Goal: Task Accomplishment & Management: Manage account settings

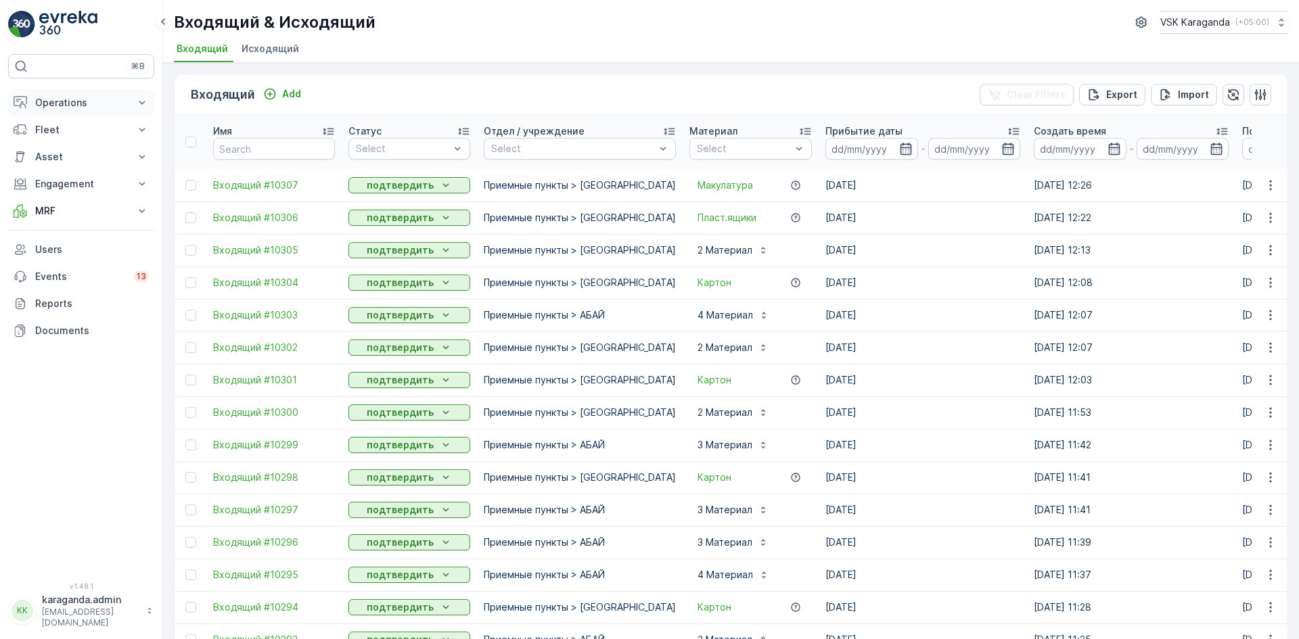
scroll to position [1211, 0]
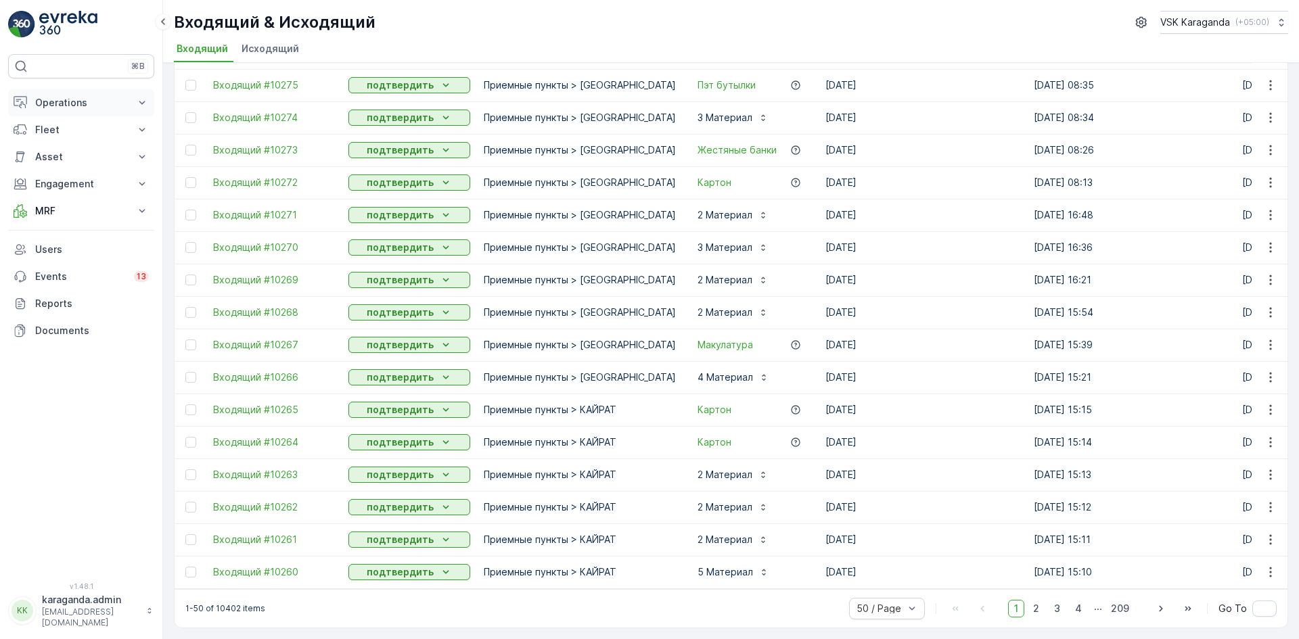
click at [60, 106] on p "Operations" at bounding box center [81, 103] width 92 height 14
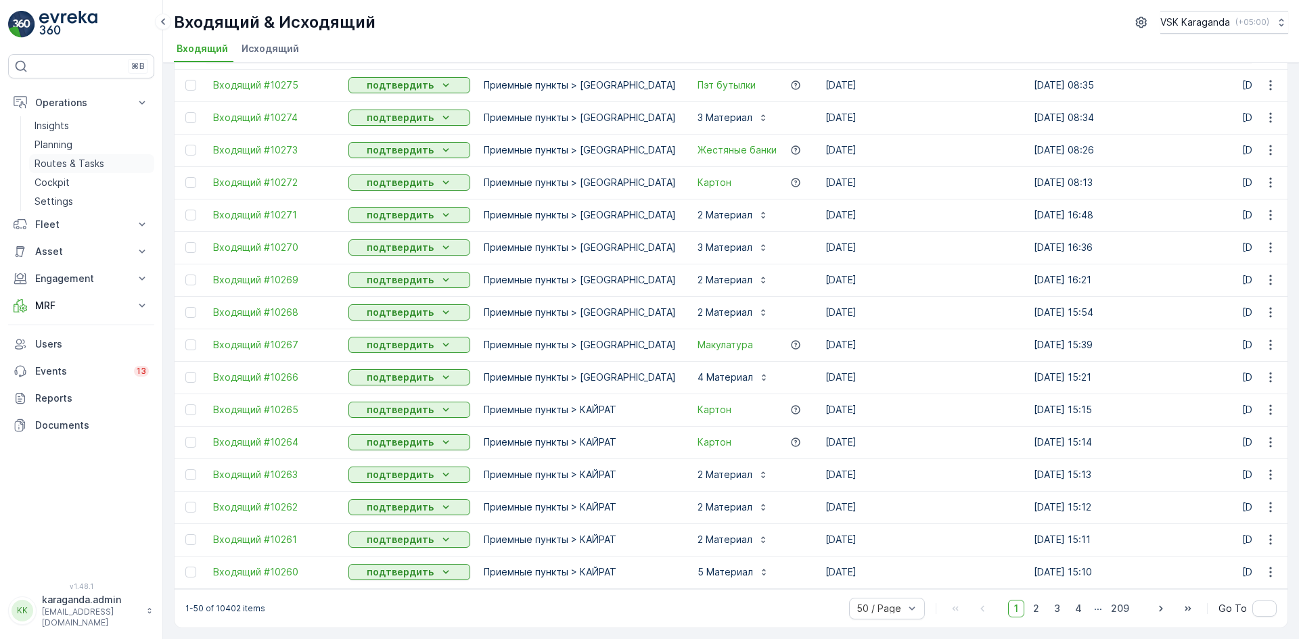
click at [60, 158] on p "Routes & Tasks" at bounding box center [70, 164] width 70 height 14
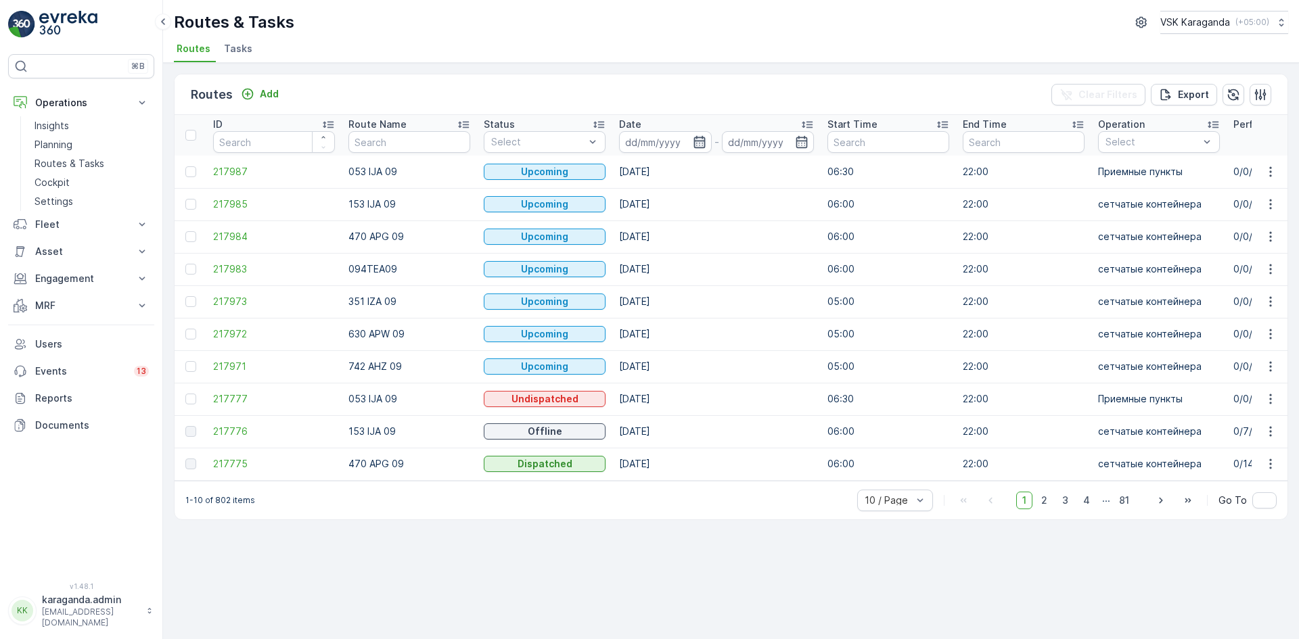
click at [696, 147] on icon "button" at bounding box center [700, 142] width 14 height 14
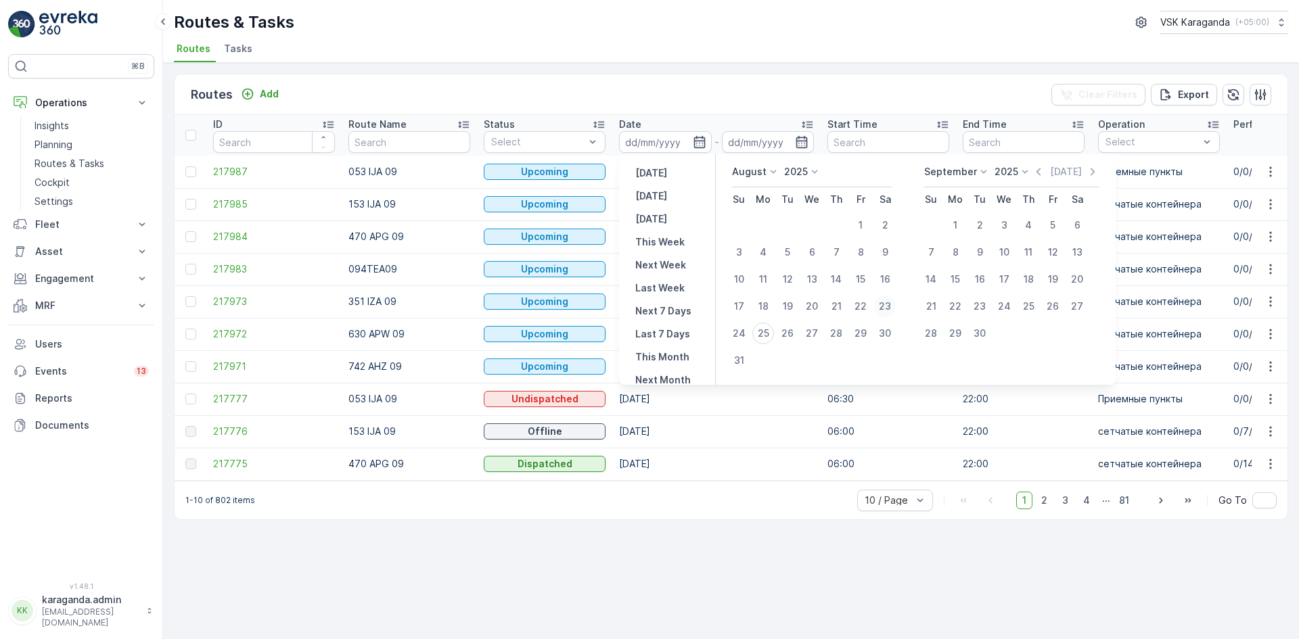
click at [890, 302] on div "23" at bounding box center [885, 307] width 22 height 22
type input "[DATE]"
click at [890, 302] on div "23" at bounding box center [885, 307] width 22 height 22
type input "[DATE]"
click at [890, 302] on div "23" at bounding box center [885, 307] width 22 height 22
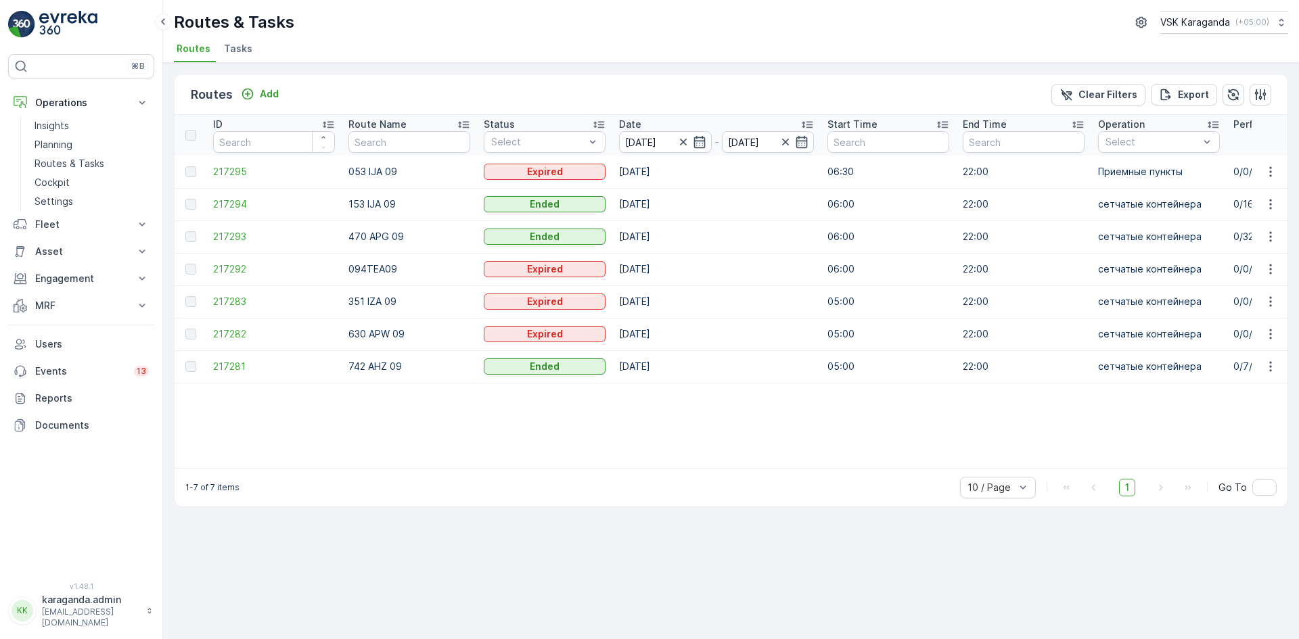
click at [212, 203] on td "217294" at bounding box center [273, 204] width 135 height 32
click at [223, 203] on span "217294" at bounding box center [274, 205] width 122 height 14
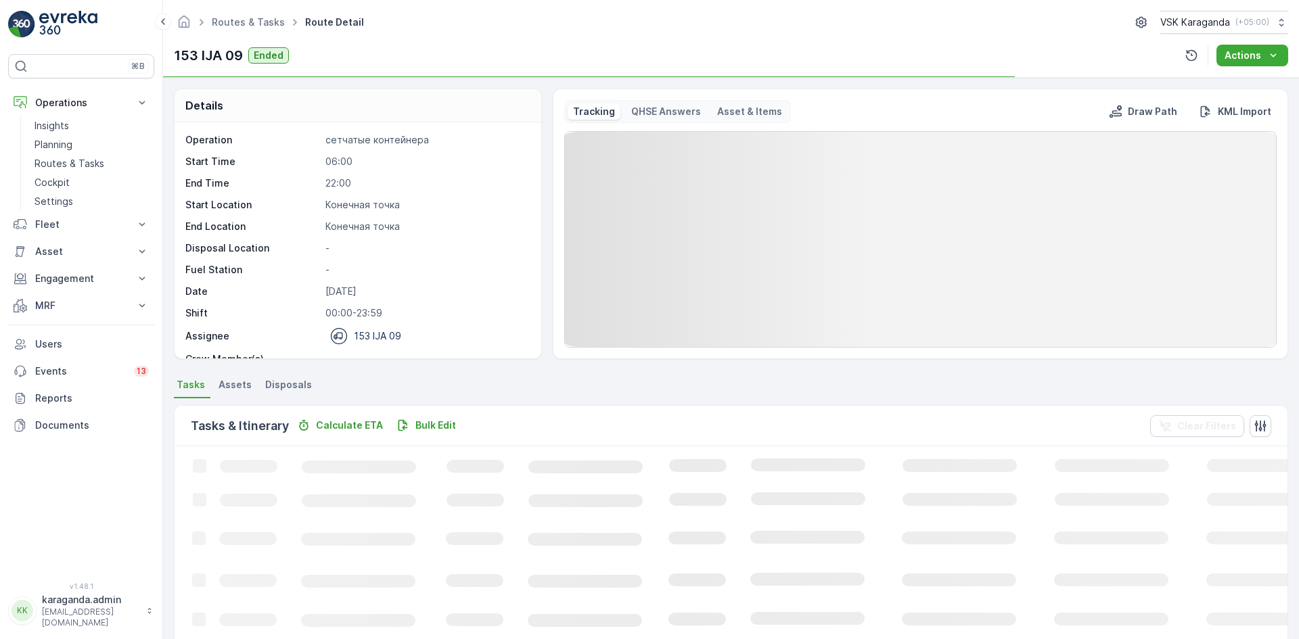
click at [275, 383] on span "Disposals" at bounding box center [288, 385] width 47 height 14
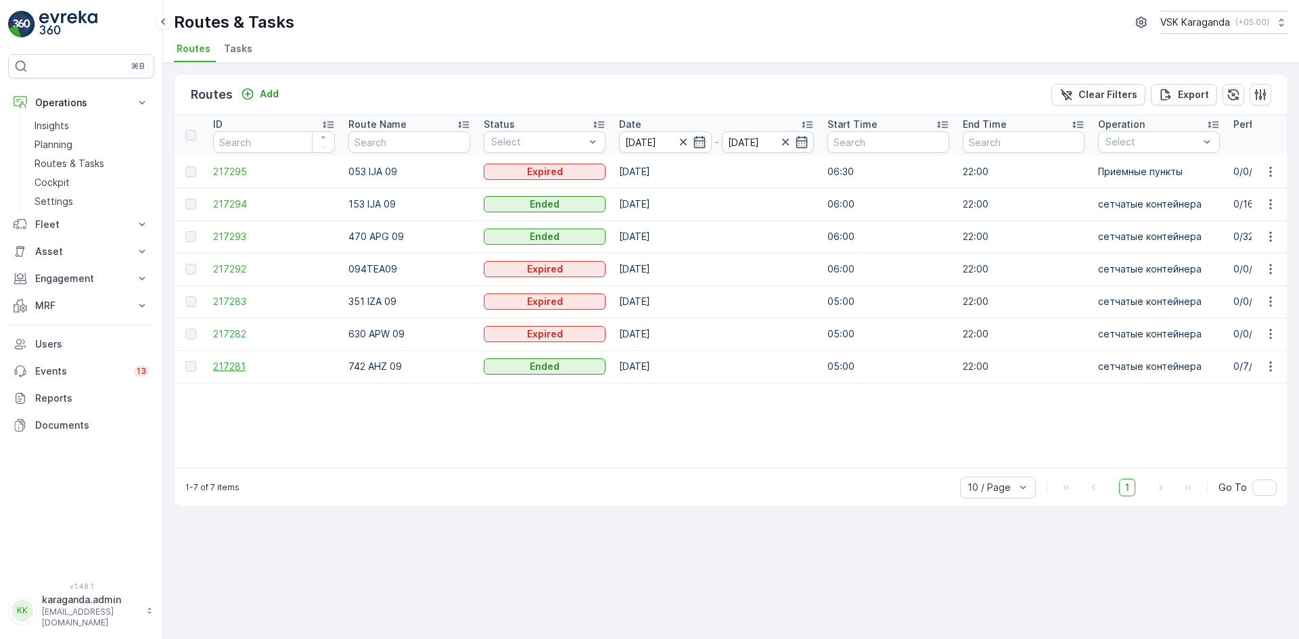
click at [233, 369] on span "217281" at bounding box center [274, 367] width 122 height 14
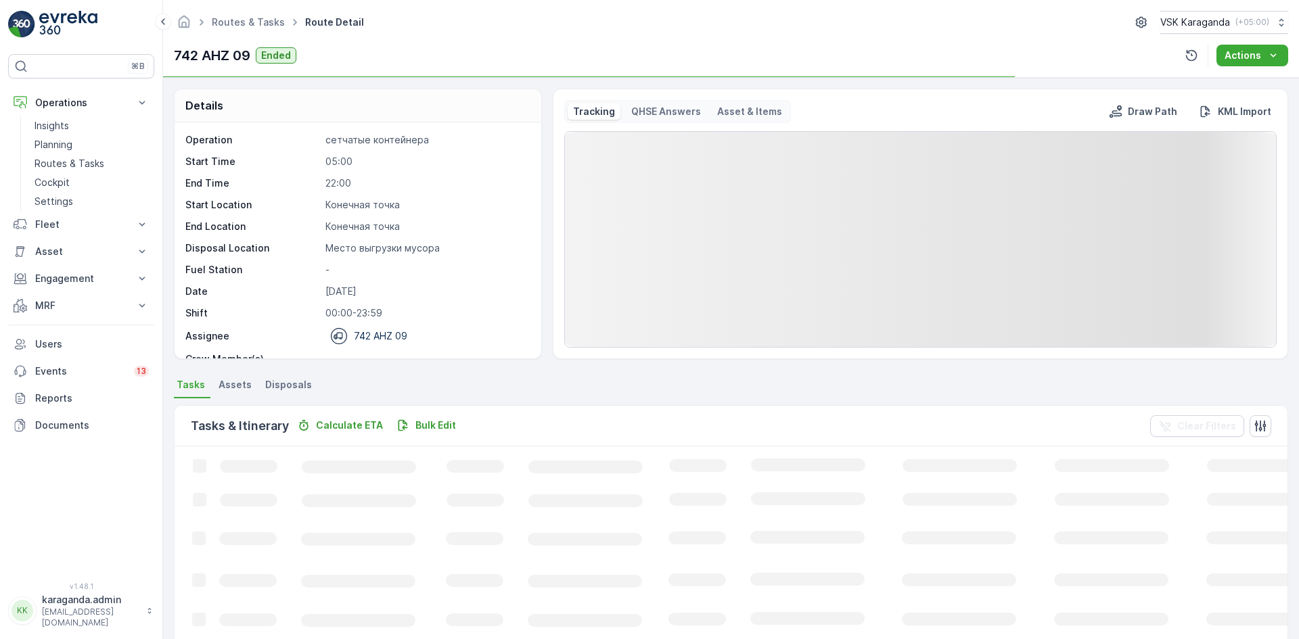
click at [288, 381] on span "Disposals" at bounding box center [288, 385] width 47 height 14
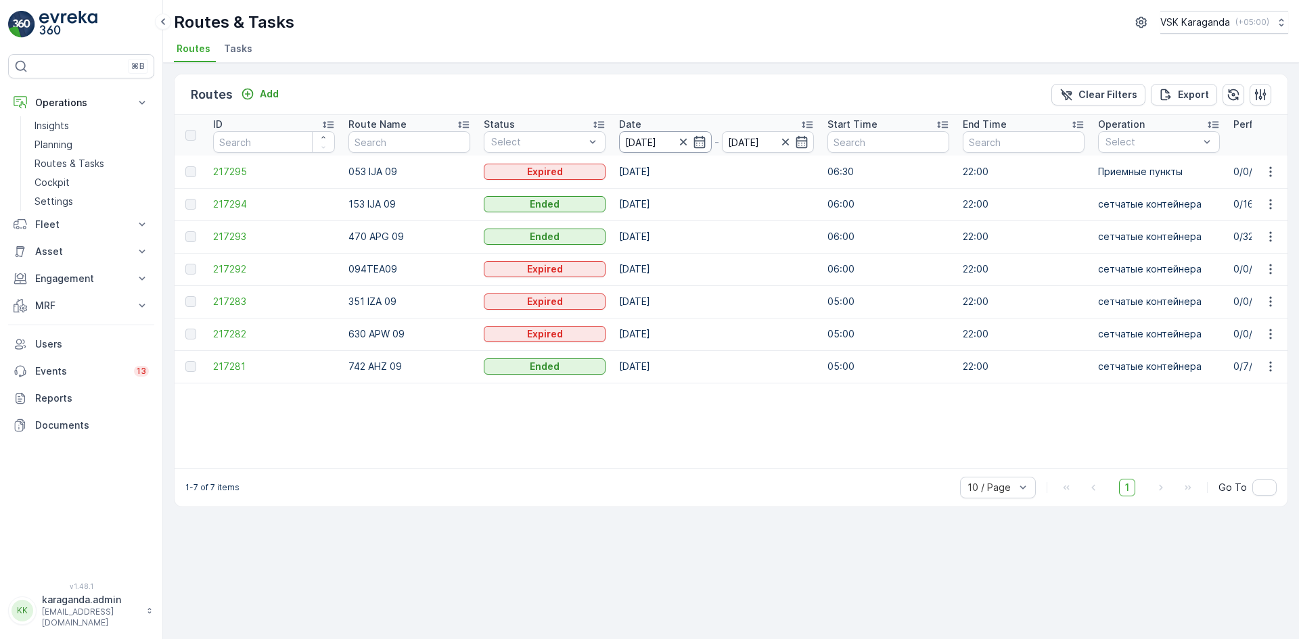
click at [707, 141] on input "[DATE]" at bounding box center [665, 142] width 93 height 22
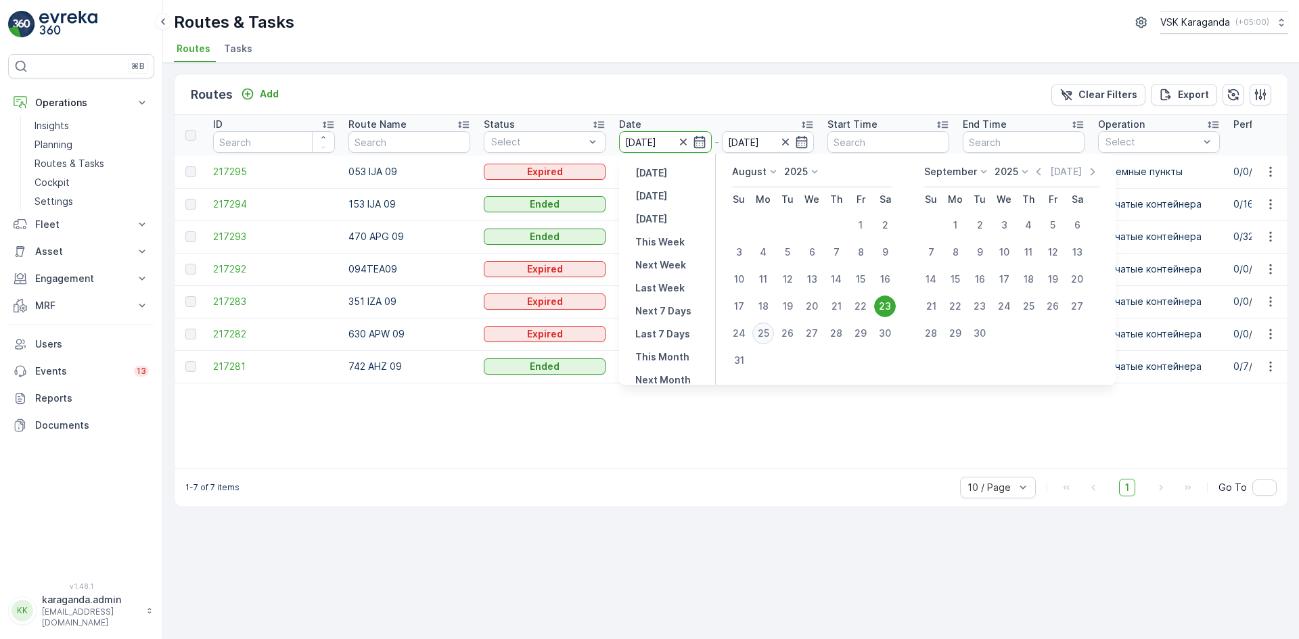
click at [762, 340] on div "25" at bounding box center [763, 334] width 22 height 22
type input "[DATE]"
click at [762, 340] on div "25" at bounding box center [763, 334] width 22 height 22
type input "[DATE]"
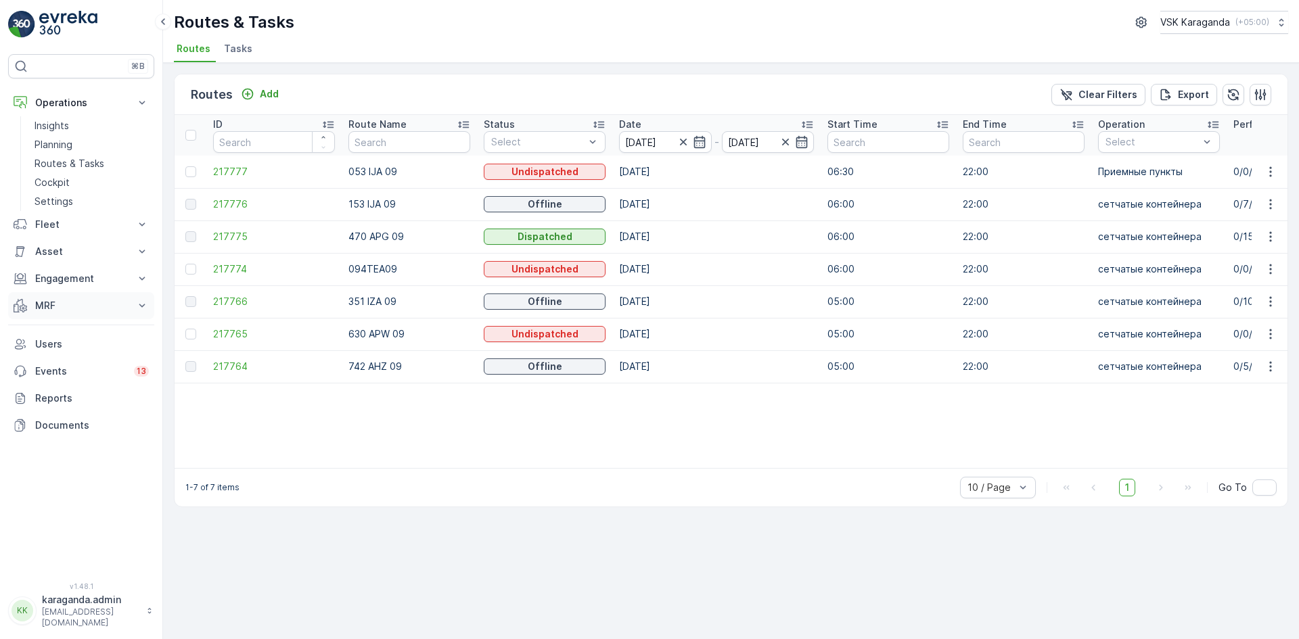
click at [50, 300] on p "MRF" at bounding box center [81, 306] width 92 height 14
click at [49, 325] on p "Входящий & Исходящий" at bounding box center [92, 329] width 114 height 14
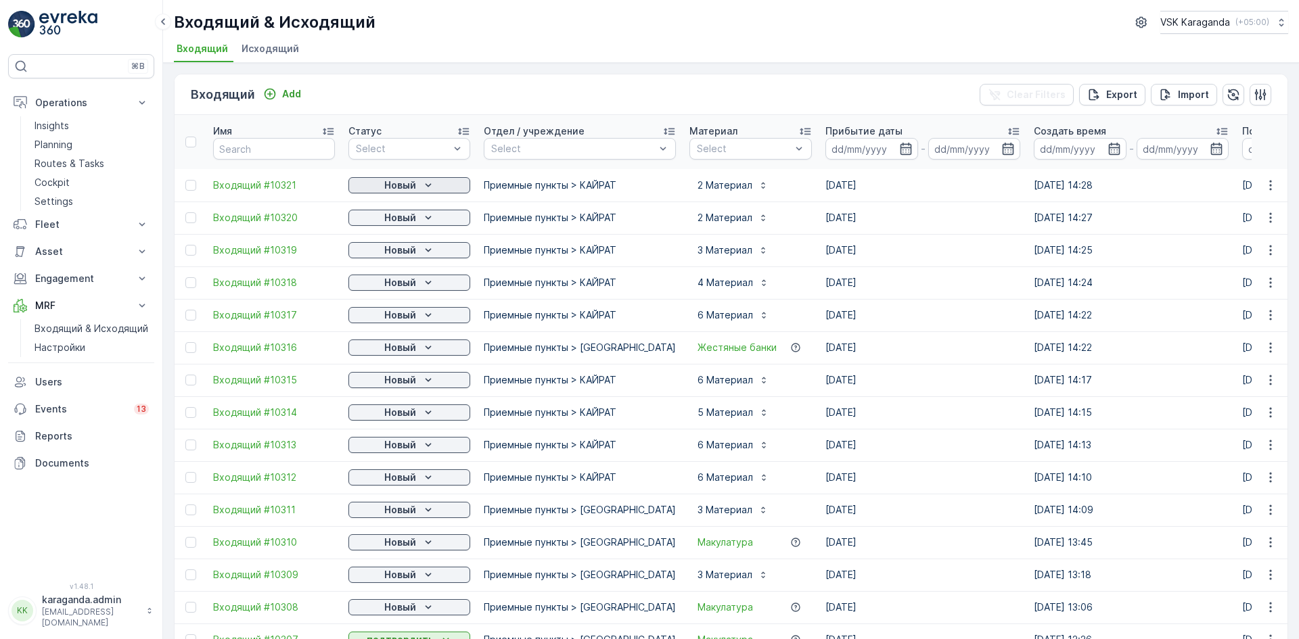
drag, startPoint x: 367, startPoint y: 212, endPoint x: 412, endPoint y: 188, distance: 51.1
click at [412, 188] on p "Новый" at bounding box center [400, 186] width 32 height 14
click at [408, 227] on span "подтвердить" at bounding box center [388, 225] width 62 height 14
click at [409, 223] on p "Новый" at bounding box center [400, 218] width 32 height 14
click at [400, 258] on span "подтвердить" at bounding box center [388, 257] width 62 height 14
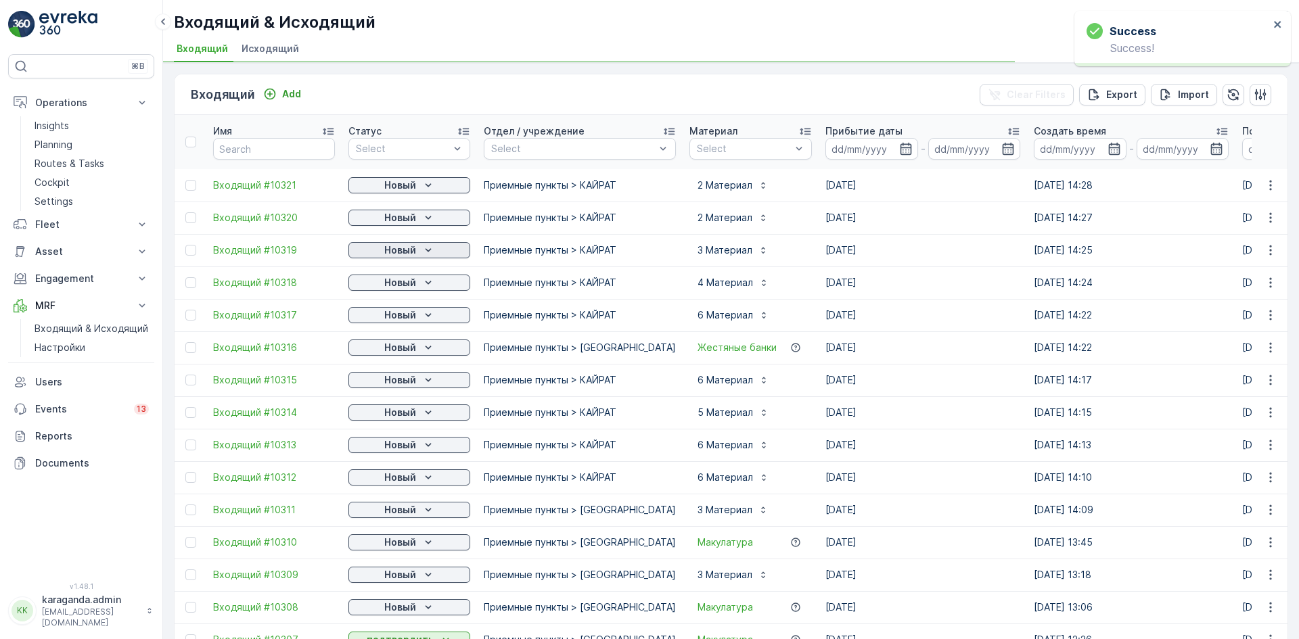
click at [426, 246] on icon "Новый" at bounding box center [429, 251] width 14 height 14
click at [401, 293] on span "подтвердить" at bounding box center [388, 290] width 62 height 14
click at [429, 281] on icon "Новый" at bounding box center [429, 283] width 14 height 14
click at [408, 321] on span "подтвердить" at bounding box center [388, 322] width 62 height 14
click at [403, 352] on span "подтвердить" at bounding box center [388, 355] width 62 height 14
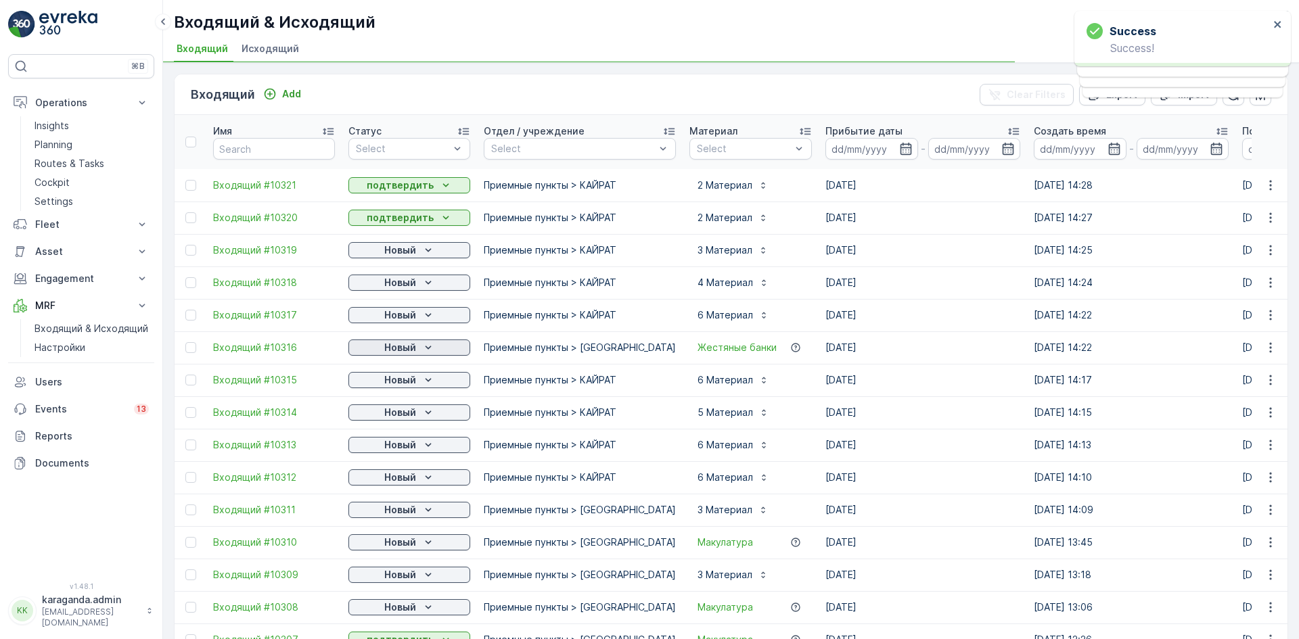
drag, startPoint x: 418, startPoint y: 348, endPoint x: 415, endPoint y: 355, distance: 8.2
click at [418, 348] on div "Новый" at bounding box center [409, 348] width 111 height 14
click at [394, 386] on span "подтвердить" at bounding box center [388, 387] width 62 height 14
click at [431, 383] on icon "Новый" at bounding box center [429, 380] width 14 height 14
click at [407, 417] on span "подтвердить" at bounding box center [388, 420] width 62 height 14
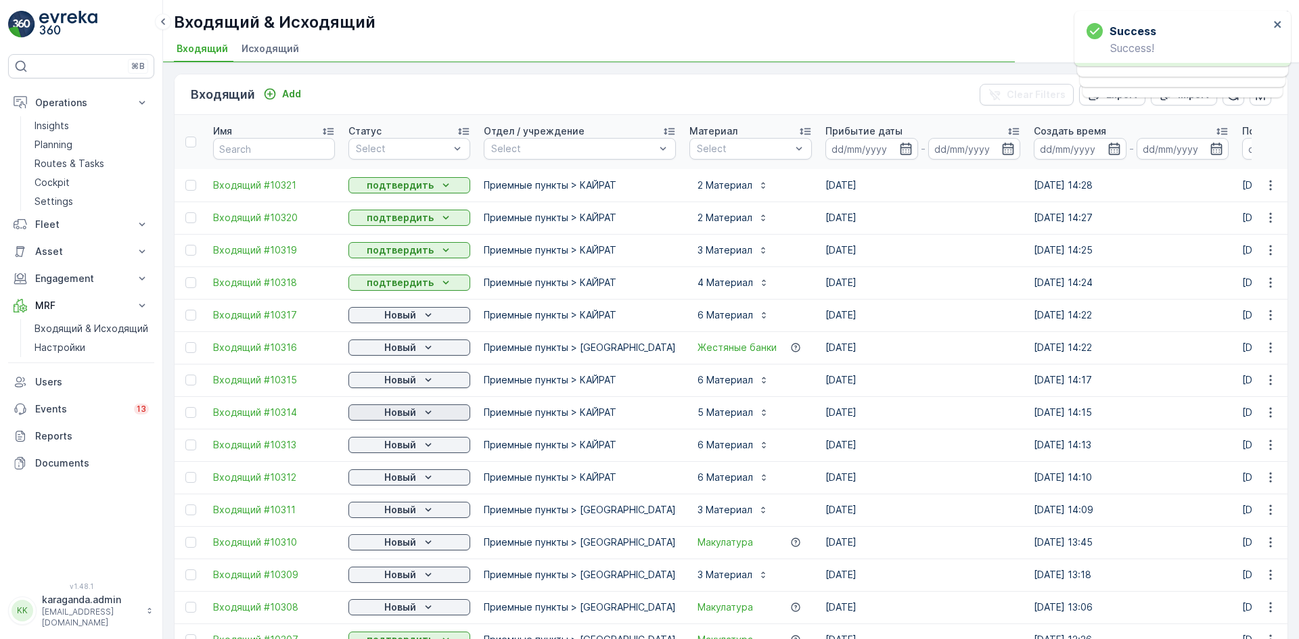
click at [424, 413] on icon "Новый" at bounding box center [429, 413] width 14 height 14
click at [386, 451] on p "Новый" at bounding box center [400, 445] width 32 height 14
click at [402, 482] on span "подтвердить" at bounding box center [388, 485] width 62 height 14
click at [417, 477] on div "Новый" at bounding box center [409, 478] width 111 height 14
click at [393, 516] on p "Новый" at bounding box center [400, 510] width 32 height 14
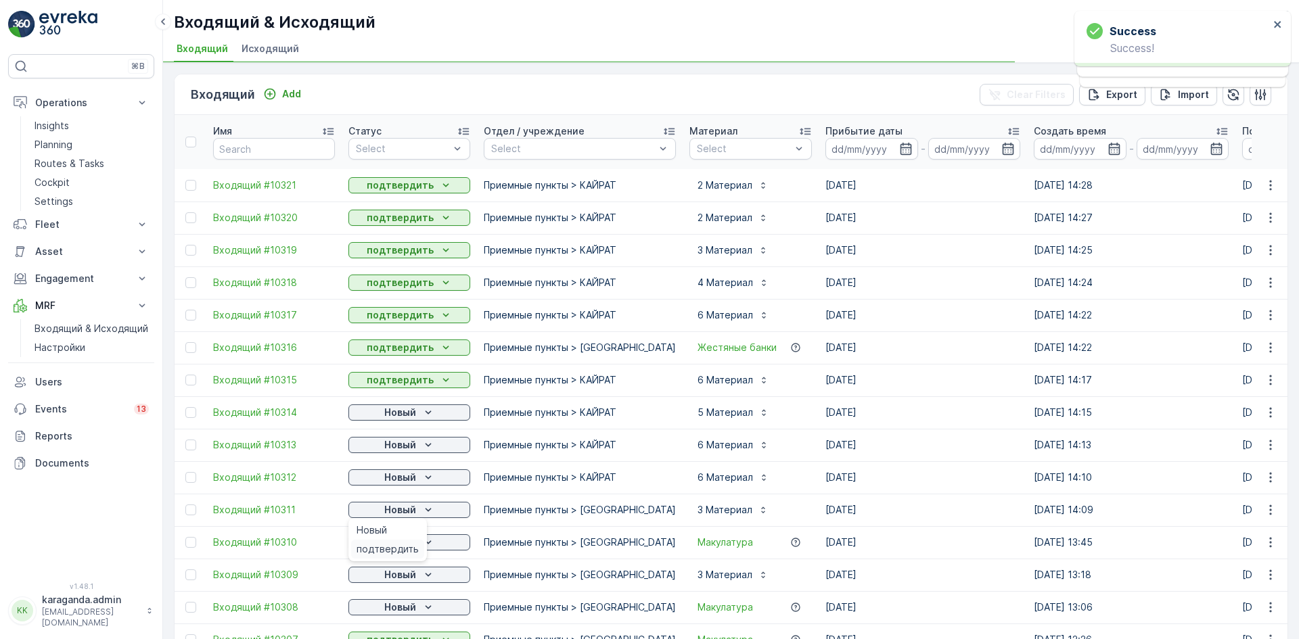
click at [386, 543] on span "подтвердить" at bounding box center [388, 550] width 62 height 14
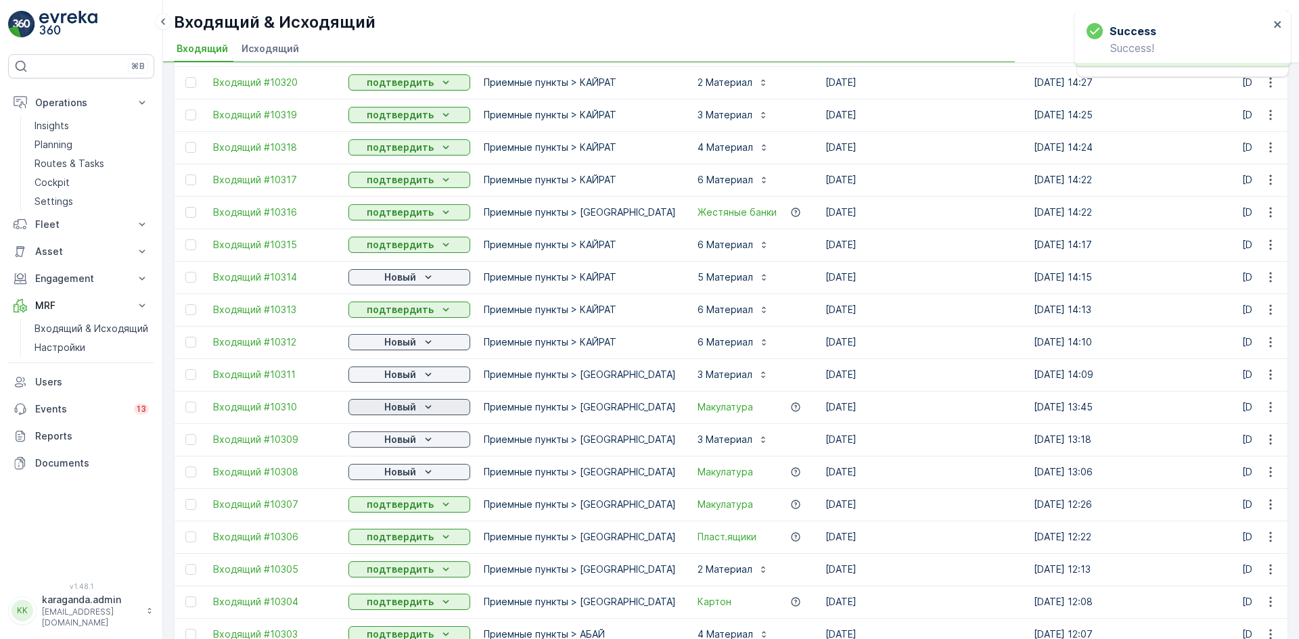
click at [416, 401] on div "Новый" at bounding box center [409, 408] width 111 height 14
click at [394, 477] on span "подтвердить" at bounding box center [388, 479] width 62 height 14
click at [401, 474] on p "Новый" at bounding box center [400, 472] width 32 height 14
click at [394, 512] on span "подтвердить" at bounding box center [388, 512] width 62 height 14
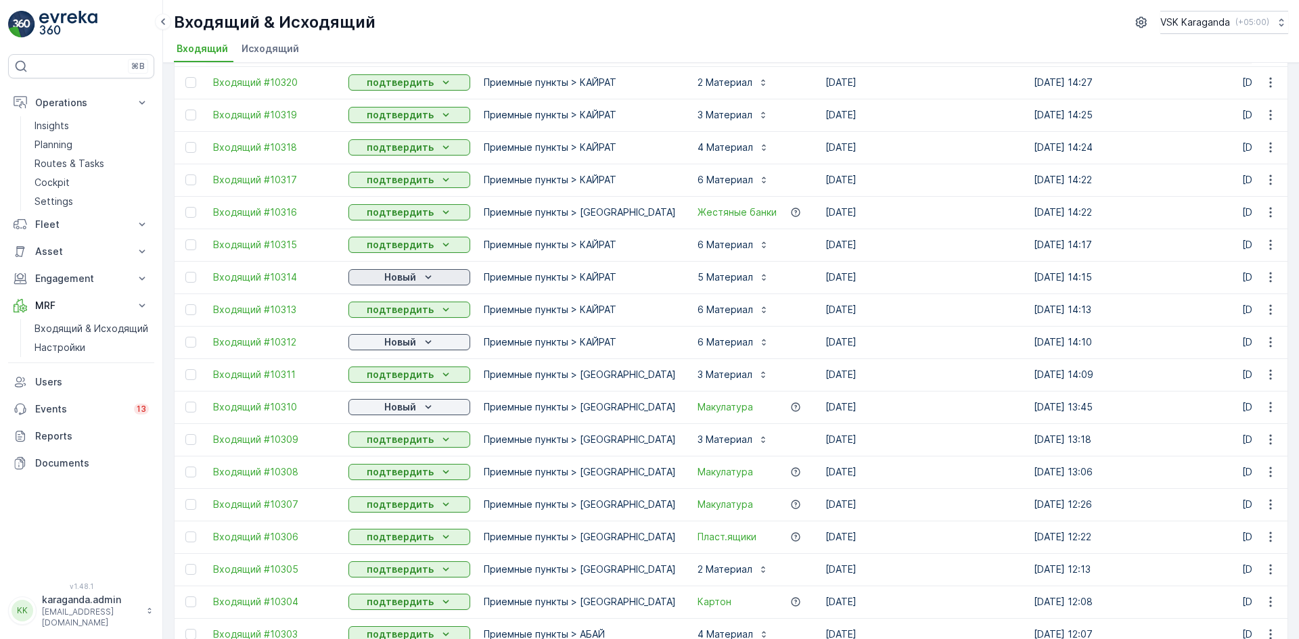
click at [419, 278] on div "Новый" at bounding box center [409, 278] width 111 height 14
click at [391, 311] on span "подтвердить" at bounding box center [388, 317] width 62 height 14
drag, startPoint x: 388, startPoint y: 339, endPoint x: 385, endPoint y: 348, distance: 9.9
click at [387, 344] on p "Новый" at bounding box center [400, 343] width 32 height 14
click at [379, 380] on span "подтвердить" at bounding box center [388, 382] width 62 height 14
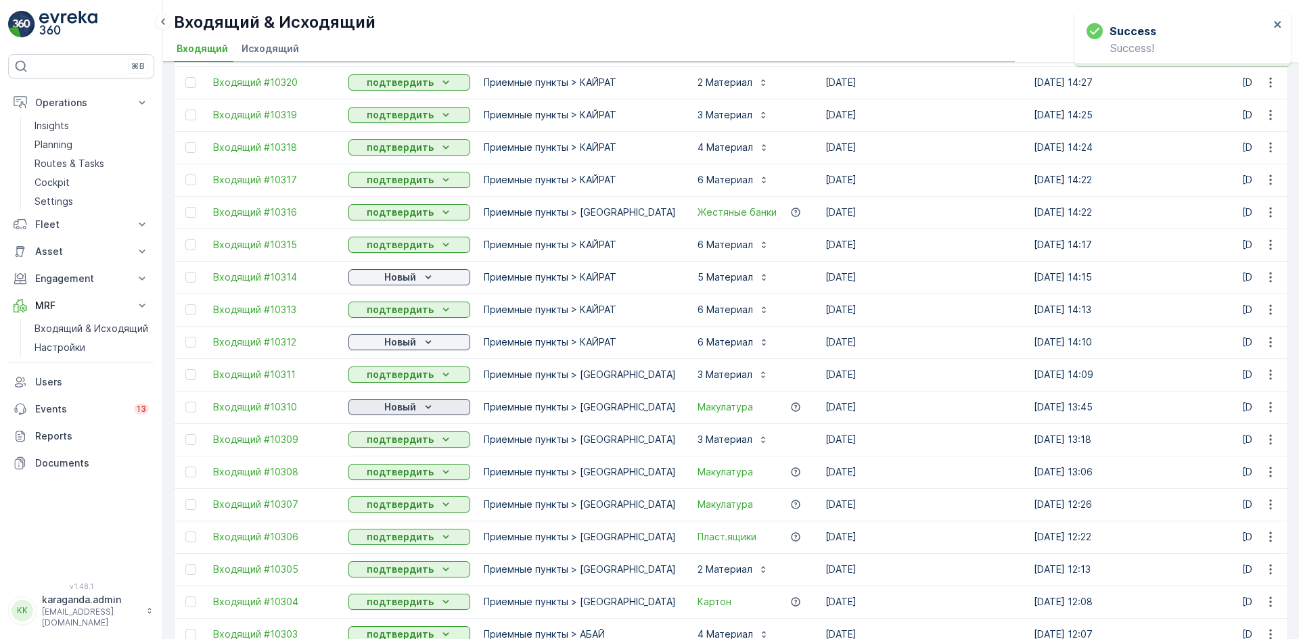
click at [384, 403] on p "Новый" at bounding box center [400, 408] width 32 height 14
click at [384, 451] on span "подтвердить" at bounding box center [388, 447] width 62 height 14
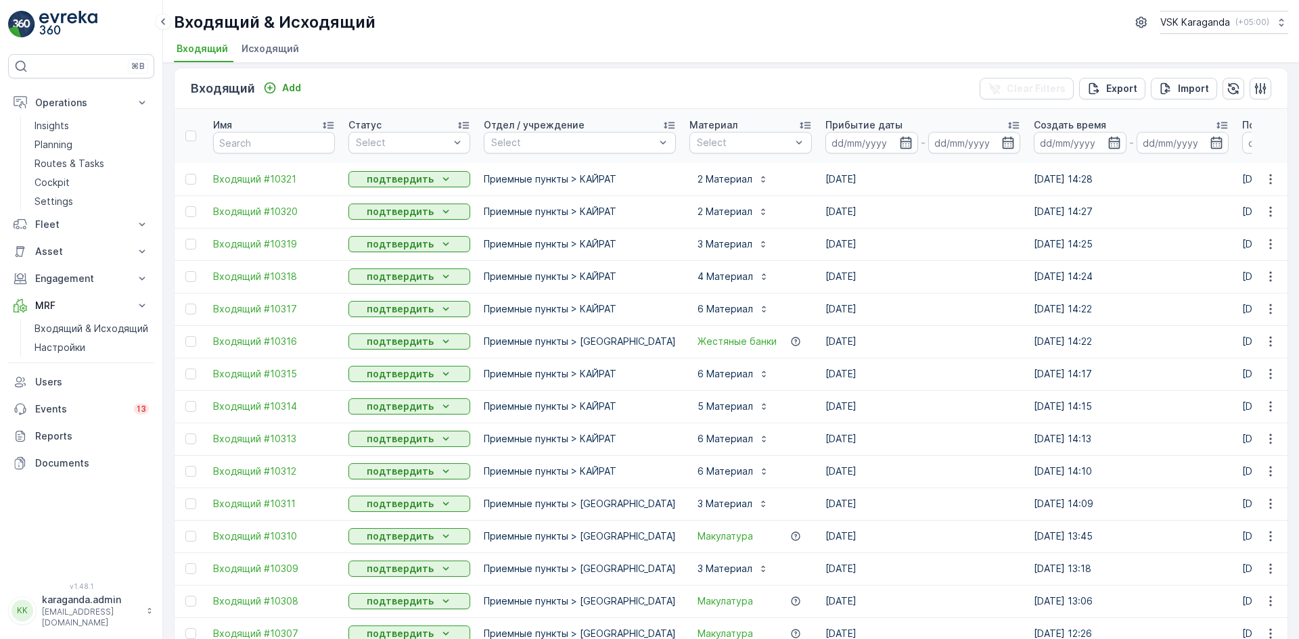
scroll to position [0, 0]
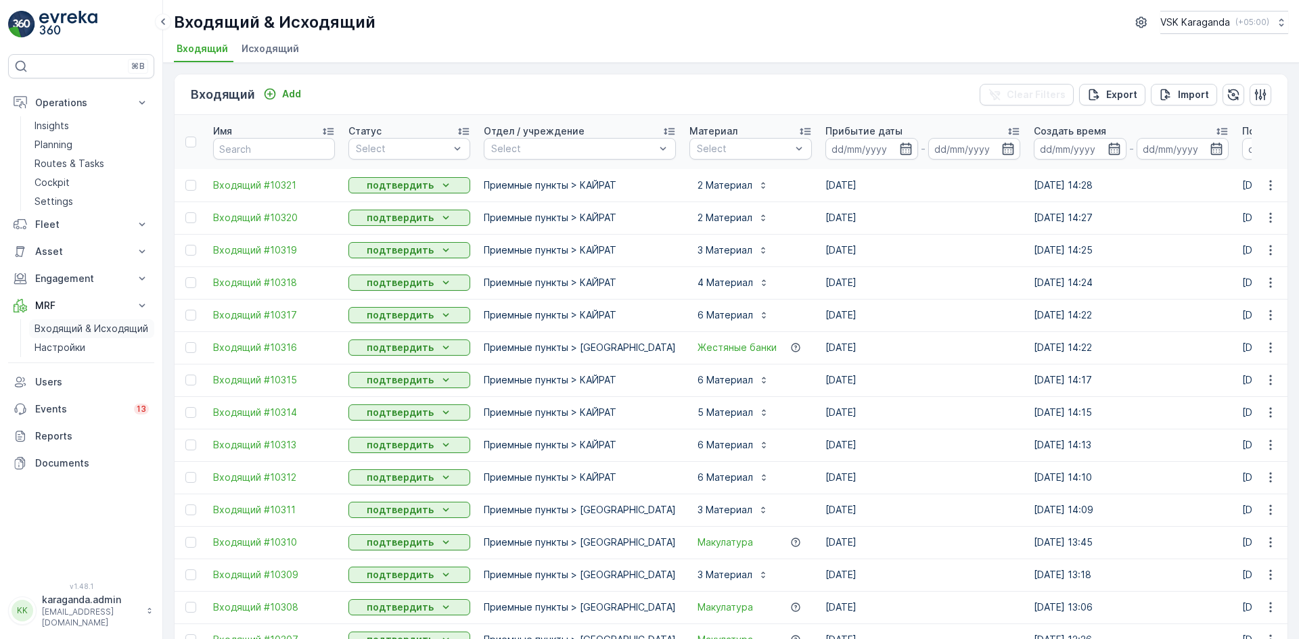
click at [69, 333] on p "Входящий & Исходящий" at bounding box center [92, 329] width 114 height 14
click at [81, 329] on p "Входящий & Исходящий" at bounding box center [92, 329] width 114 height 14
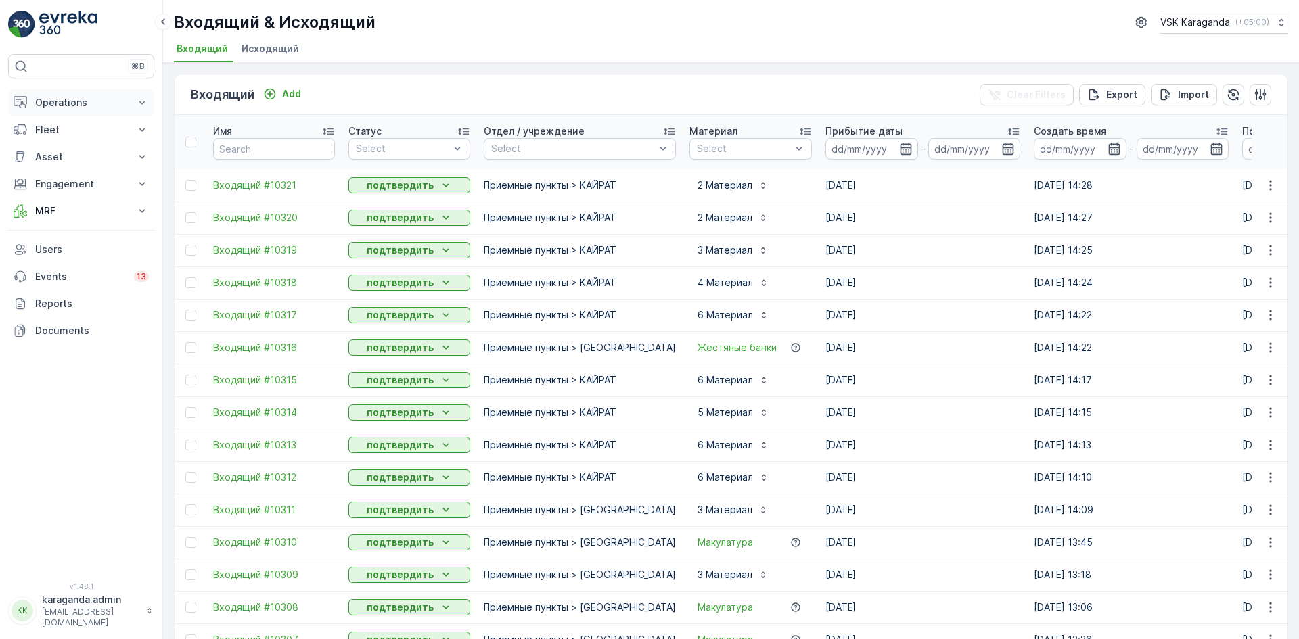
click at [51, 103] on p "Operations" at bounding box center [81, 103] width 92 height 14
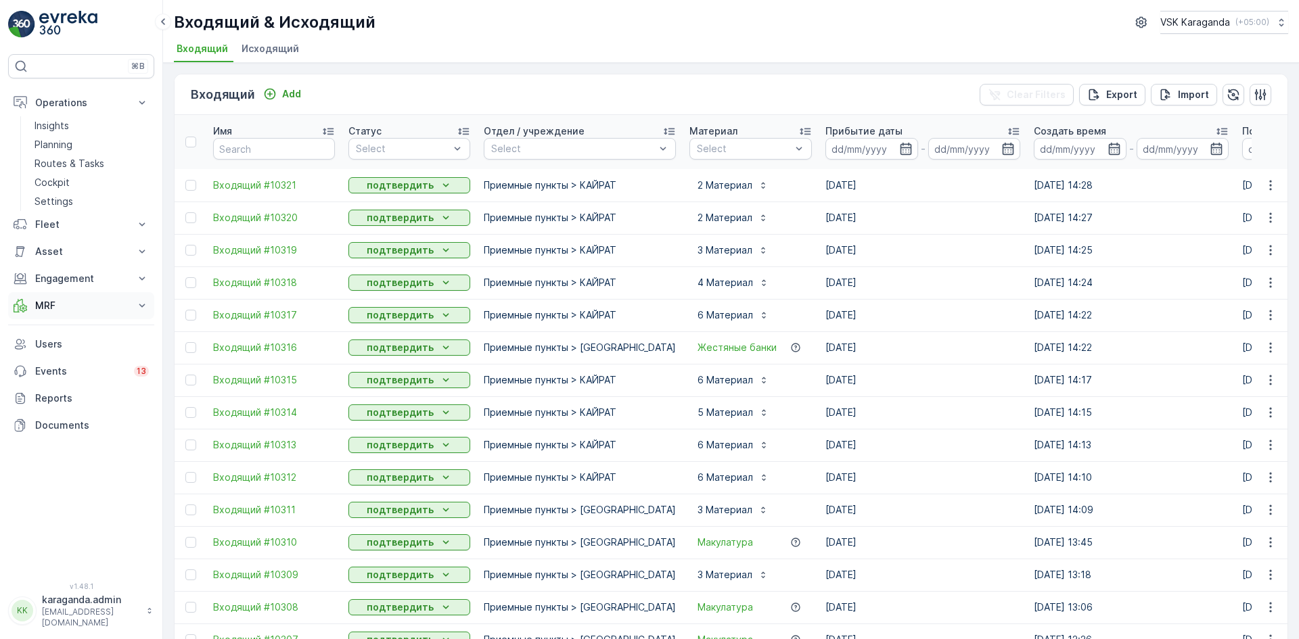
click at [42, 298] on button "MRF" at bounding box center [81, 305] width 146 height 27
click at [59, 328] on p "Входящий & Исходящий" at bounding box center [92, 329] width 114 height 14
click at [96, 327] on p "Входящий & Исходящий" at bounding box center [92, 329] width 114 height 14
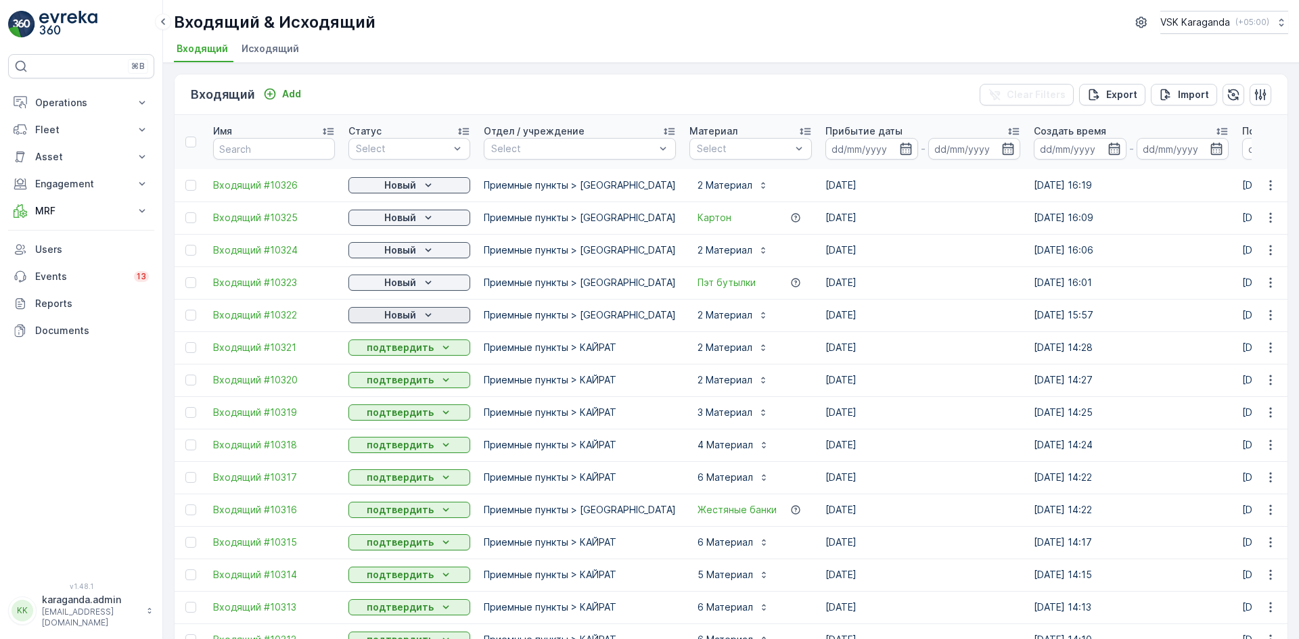
drag, startPoint x: 409, startPoint y: 296, endPoint x: 407, endPoint y: 313, distance: 17.1
click at [407, 313] on p "Новый" at bounding box center [400, 316] width 32 height 14
click at [388, 348] on span "подтвердить" at bounding box center [388, 355] width 62 height 14
click at [405, 277] on p "Новый" at bounding box center [400, 283] width 32 height 14
click at [403, 320] on span "подтвердить" at bounding box center [388, 322] width 62 height 14
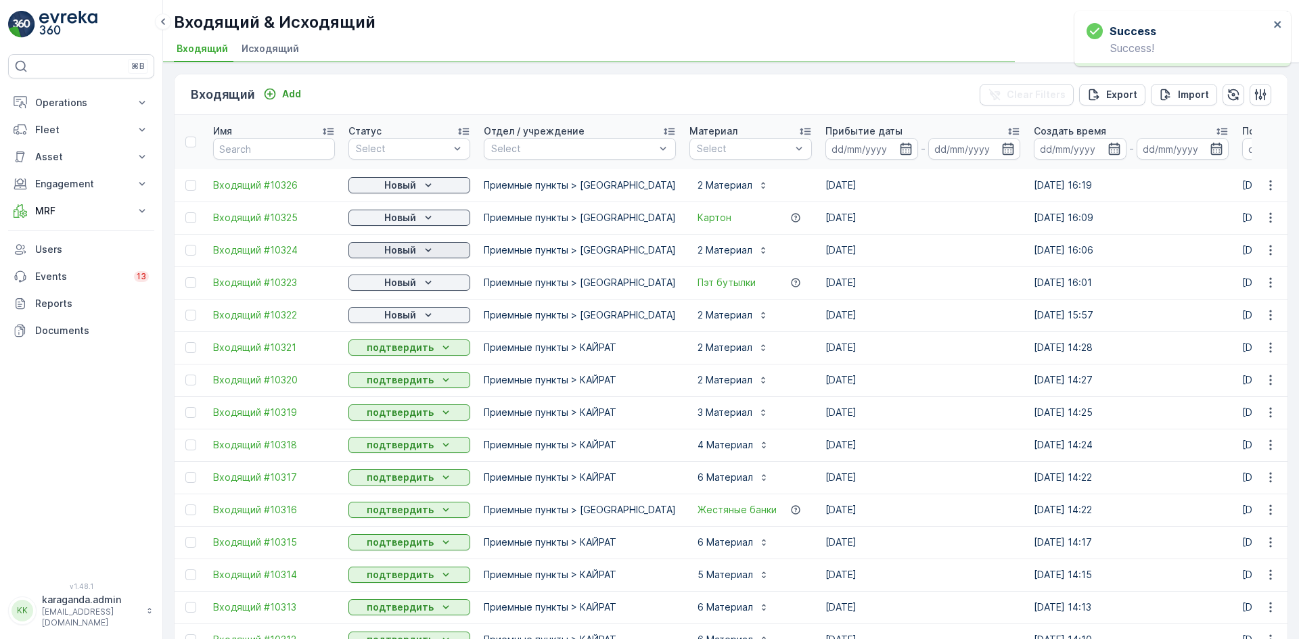
click at [411, 247] on p "Новый" at bounding box center [400, 251] width 32 height 14
click at [398, 290] on span "подтвердить" at bounding box center [388, 290] width 62 height 14
click at [400, 250] on span "подтвердить" at bounding box center [388, 257] width 62 height 14
click at [420, 182] on div "Новый" at bounding box center [409, 186] width 111 height 14
click at [409, 226] on span "подтвердить" at bounding box center [388, 225] width 62 height 14
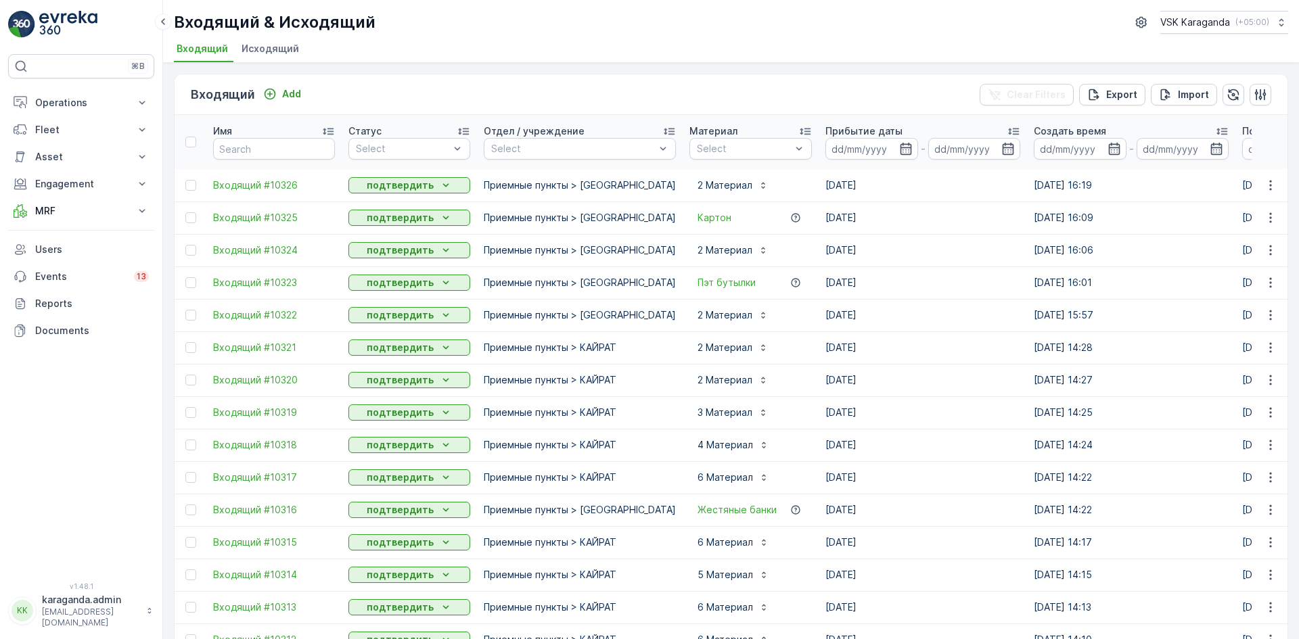
drag, startPoint x: 44, startPoint y: 106, endPoint x: 43, endPoint y: 131, distance: 25.1
click at [43, 106] on p "Operations" at bounding box center [81, 103] width 92 height 14
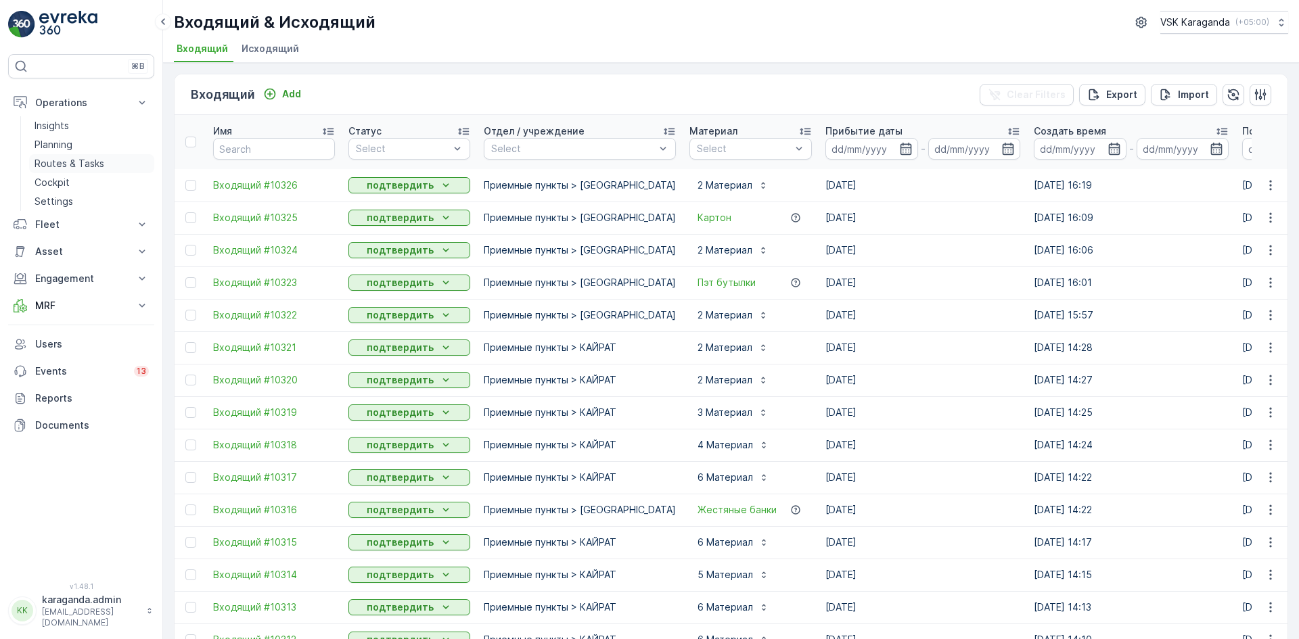
click at [49, 165] on p "Routes & Tasks" at bounding box center [70, 164] width 70 height 14
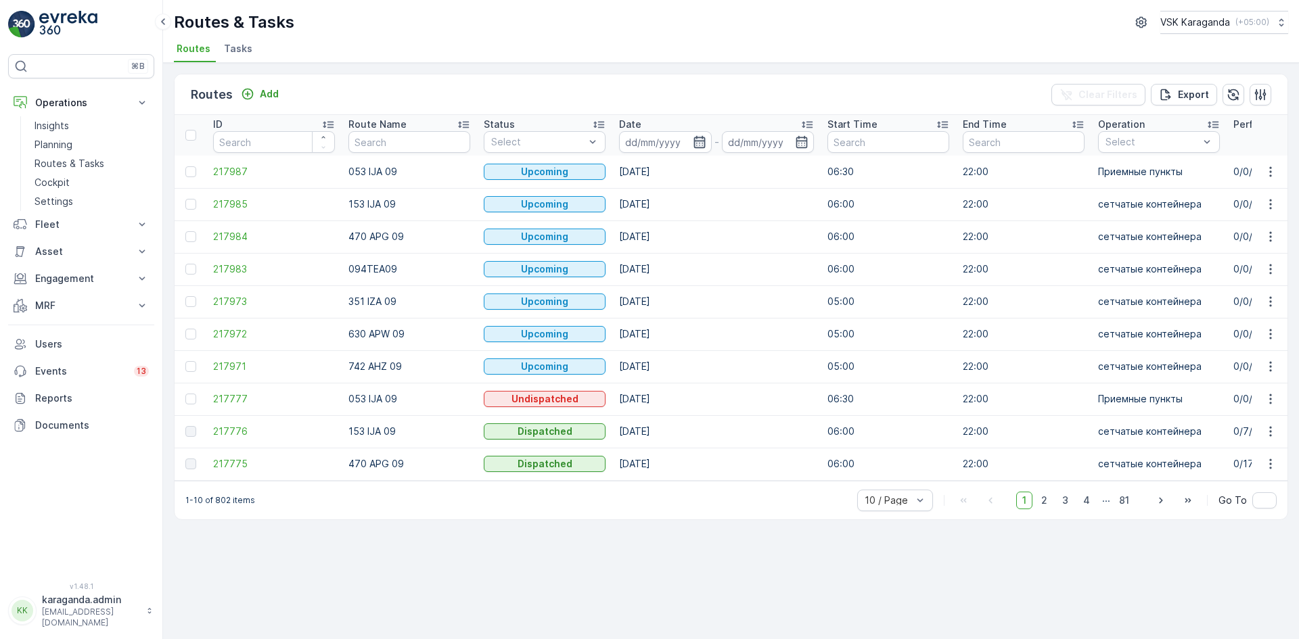
click at [698, 142] on icon "button" at bounding box center [700, 142] width 14 height 14
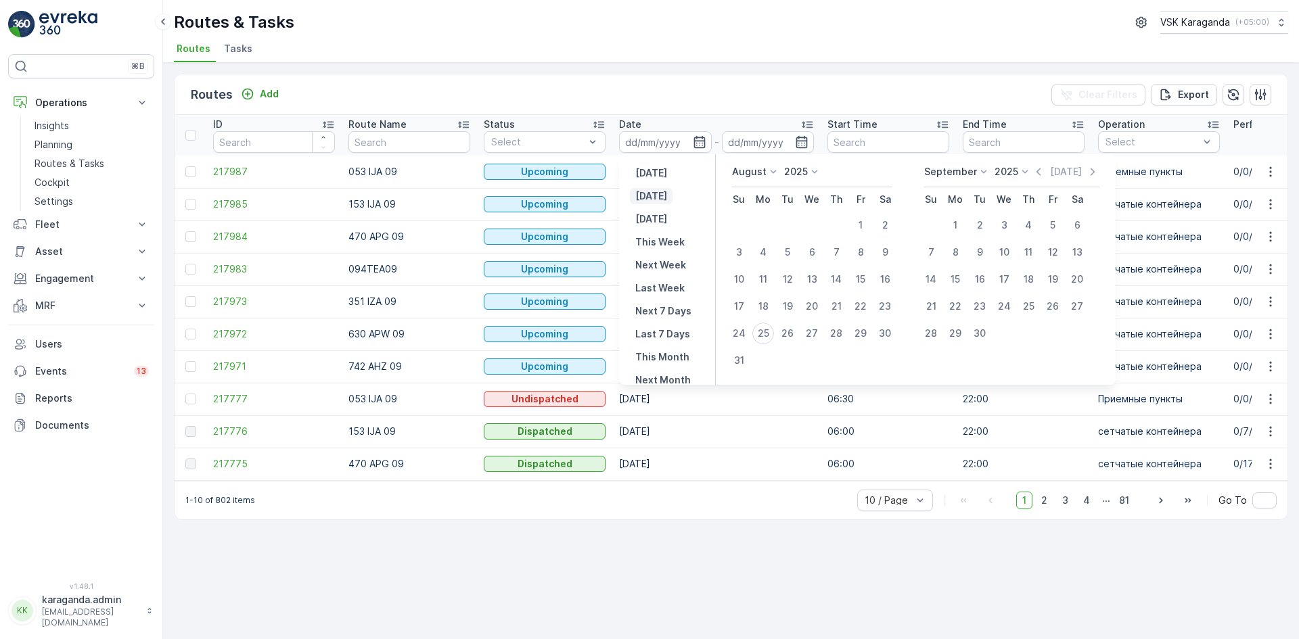
click at [655, 194] on p "[DATE]" at bounding box center [651, 196] width 32 height 14
type input "[DATE]"
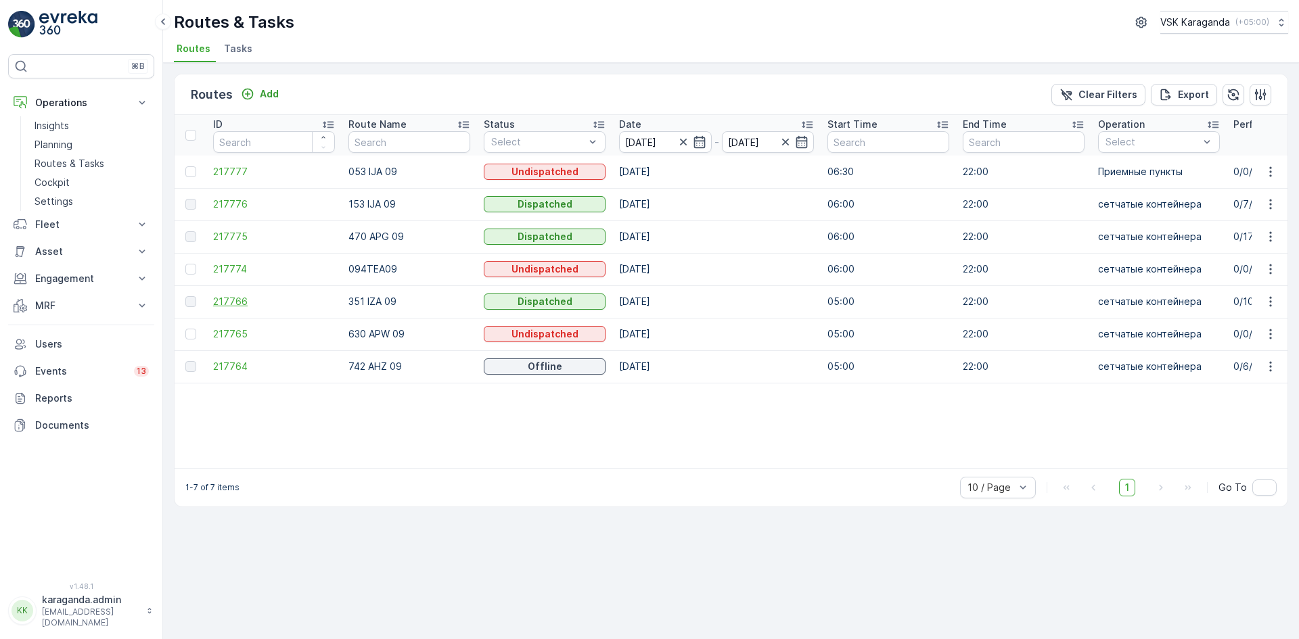
click at [225, 300] on span "217766" at bounding box center [274, 302] width 122 height 14
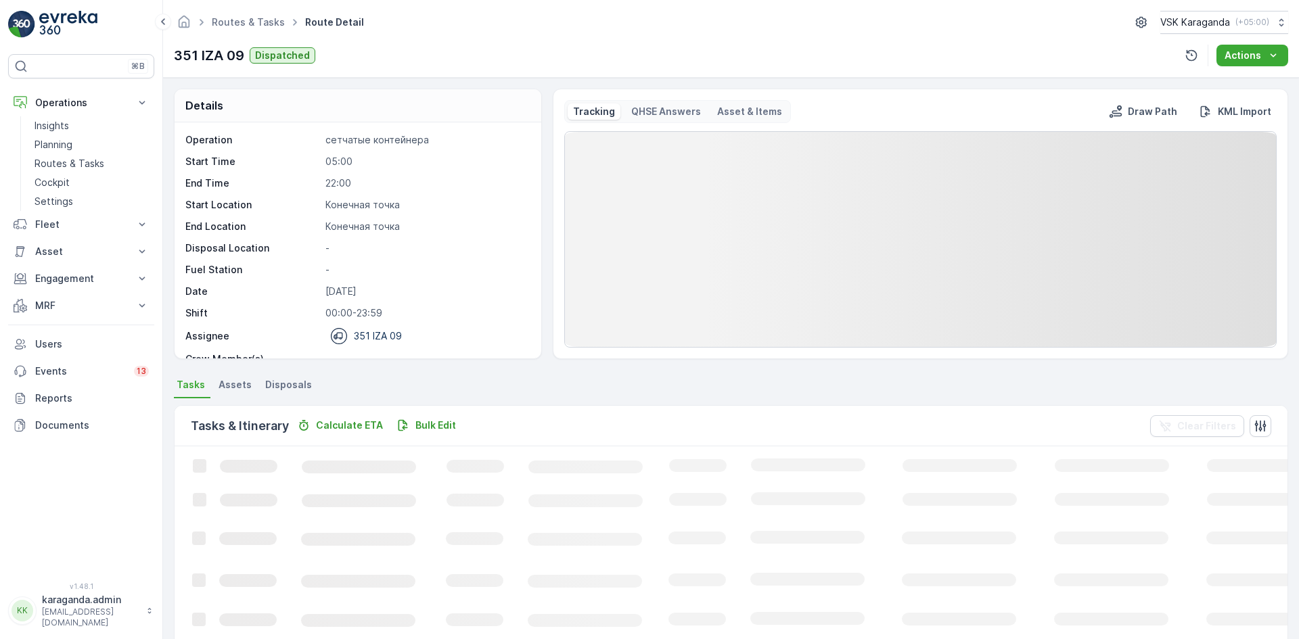
click at [296, 373] on div "Details Operation сетчатыe контейнера Start Time 05:00 End Time 22:00 Start Loc…" at bounding box center [731, 359] width 1136 height 562
click at [289, 382] on span "Disposals" at bounding box center [288, 385] width 47 height 14
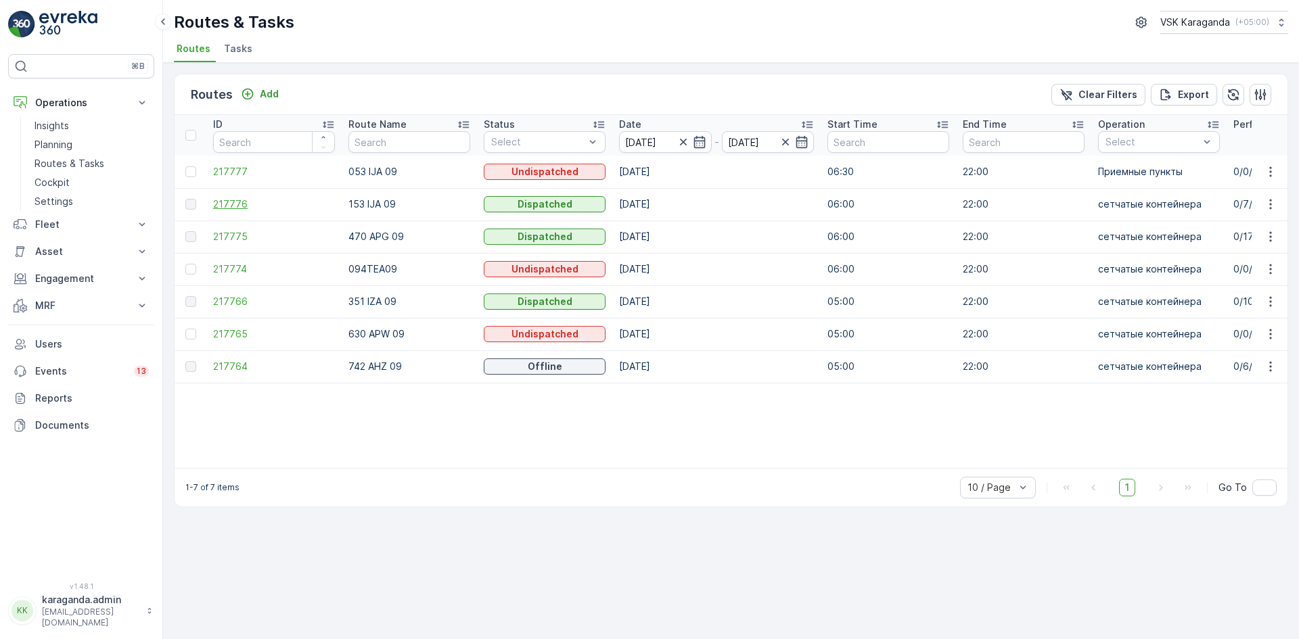
click at [221, 200] on span "217776" at bounding box center [274, 205] width 122 height 14
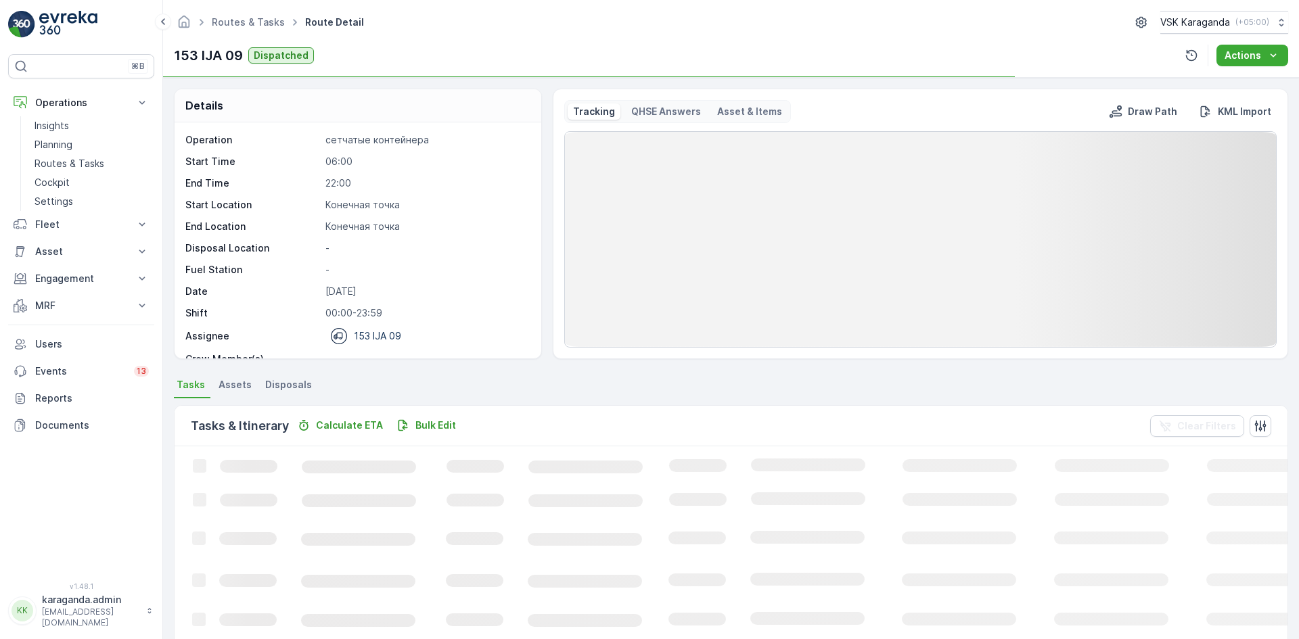
click at [296, 381] on span "Disposals" at bounding box center [288, 385] width 47 height 14
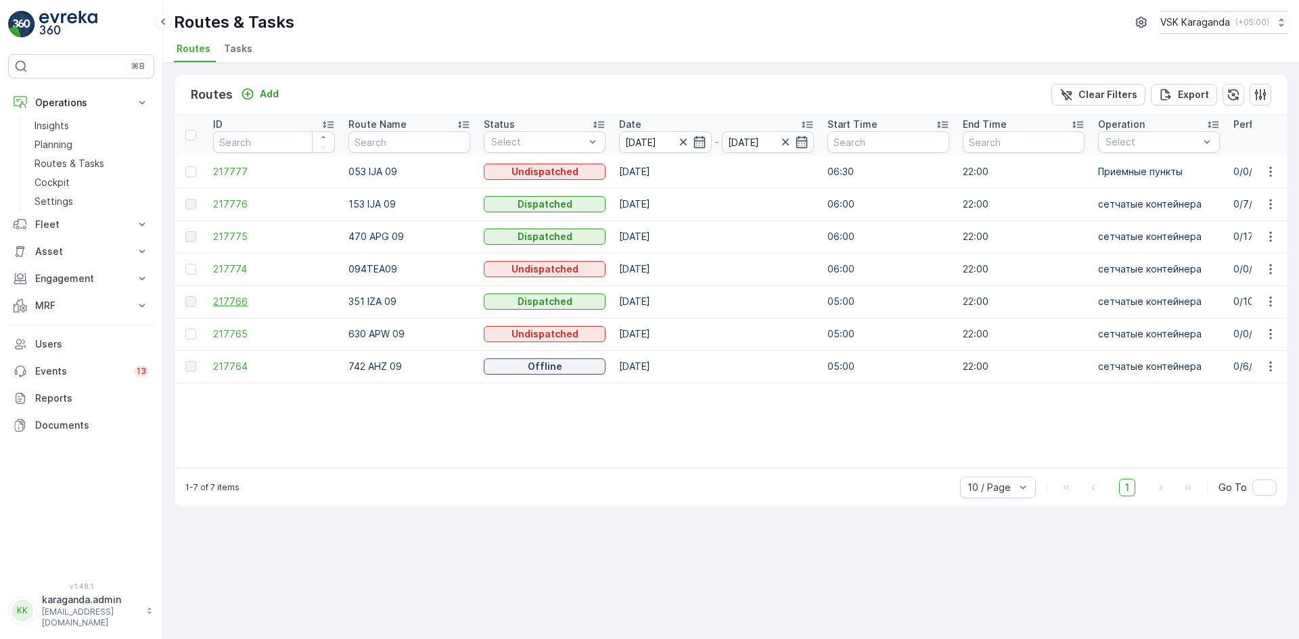
click at [234, 301] on span "217766" at bounding box center [274, 302] width 122 height 14
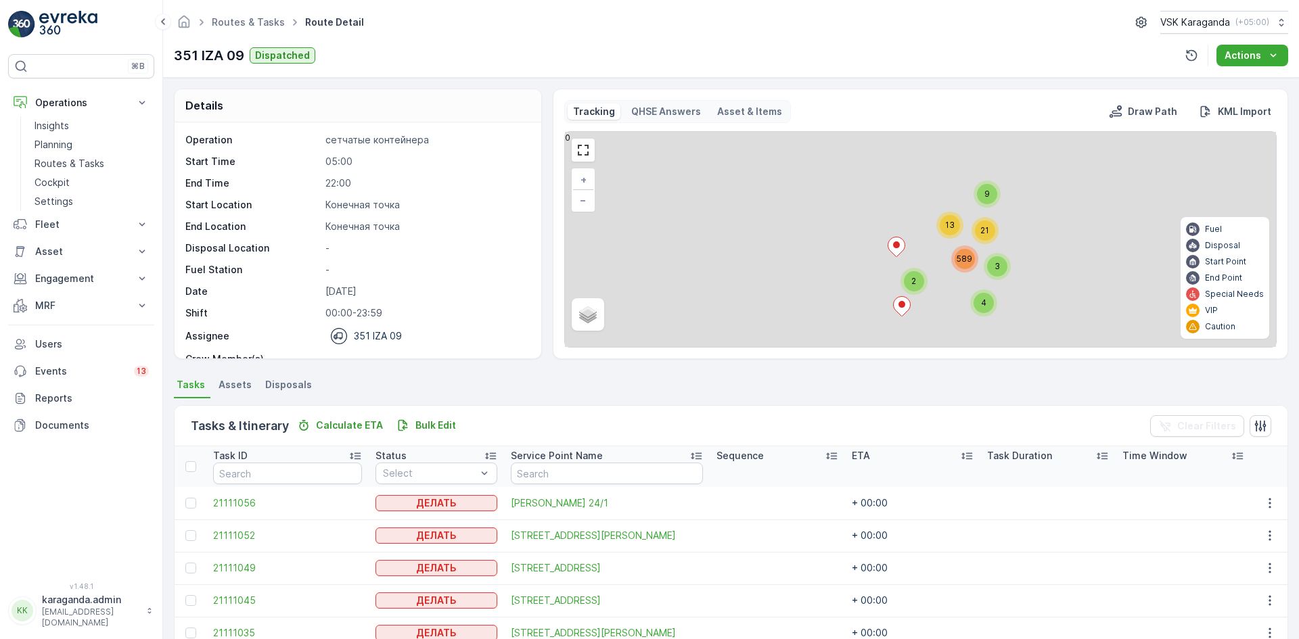
click at [269, 382] on span "Disposals" at bounding box center [288, 385] width 47 height 14
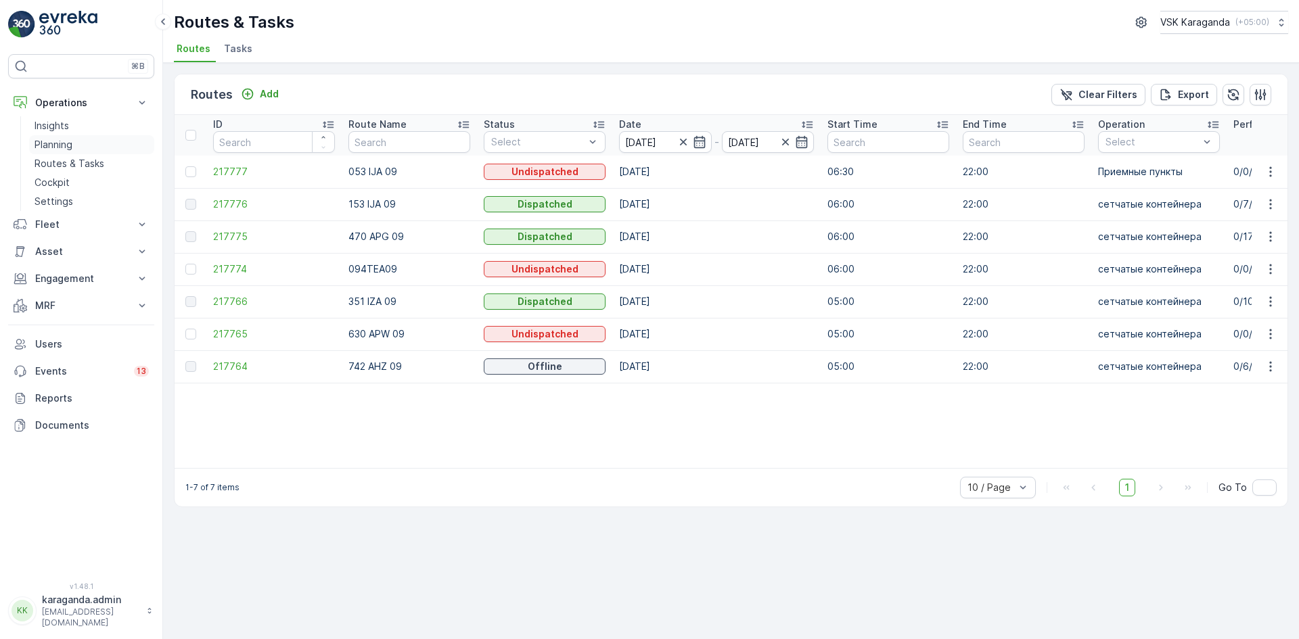
click at [53, 141] on p "Planning" at bounding box center [54, 145] width 38 height 14
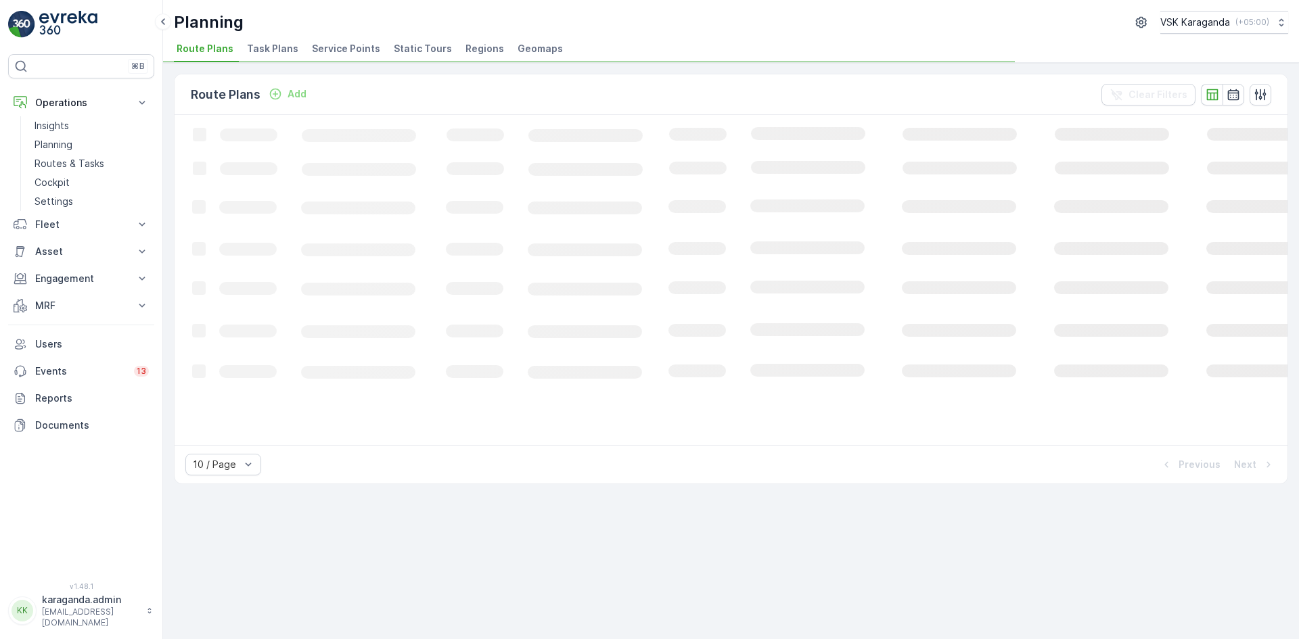
drag, startPoint x: 348, startPoint y: 47, endPoint x: 342, endPoint y: 53, distance: 8.1
click at [348, 48] on span "Service Points" at bounding box center [346, 49] width 68 height 14
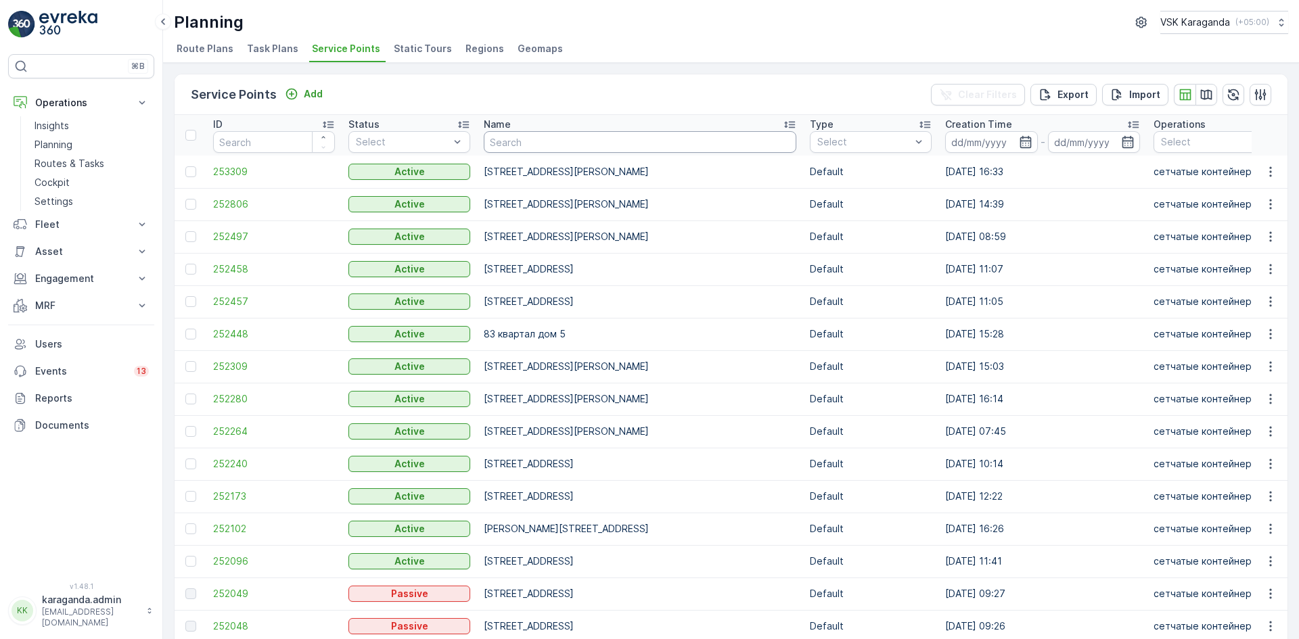
click at [511, 141] on input "text" at bounding box center [640, 142] width 313 height 22
type input "Ермеок"
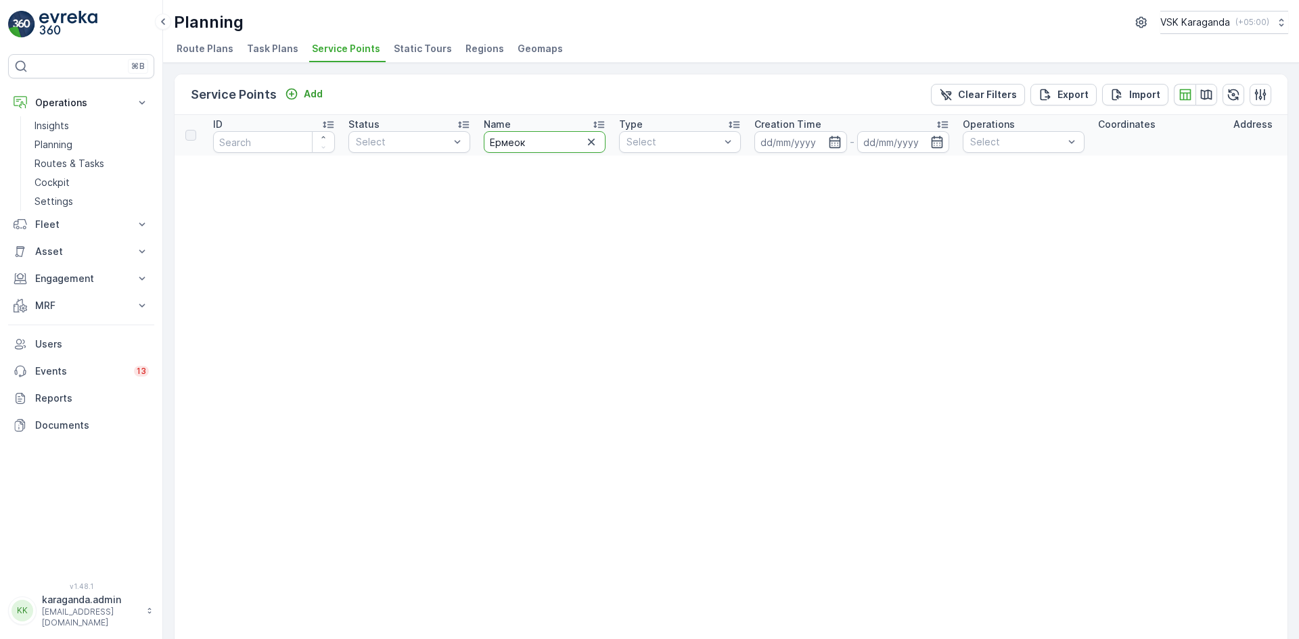
click at [532, 147] on input "Ермеок" at bounding box center [545, 142] width 122 height 22
type input "Ермекова"
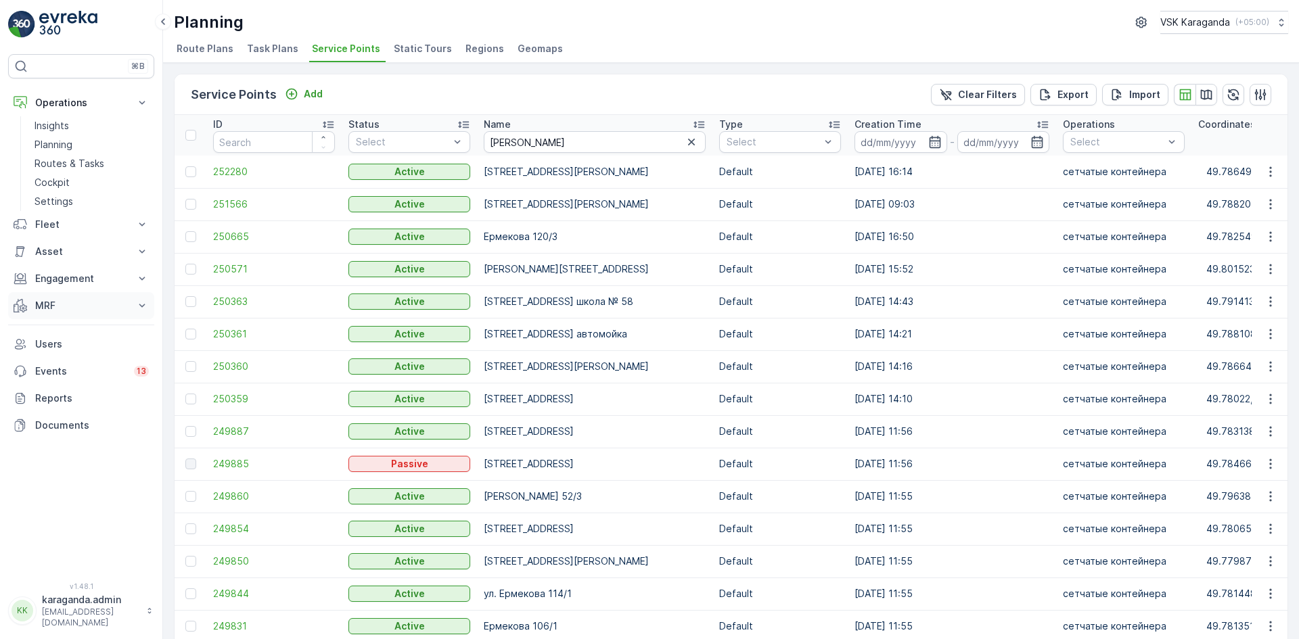
click at [50, 303] on p "MRF" at bounding box center [81, 306] width 92 height 14
drag, startPoint x: 53, startPoint y: 327, endPoint x: 66, endPoint y: 328, distance: 12.9
click at [53, 329] on p "Входящий & Исходящий" at bounding box center [92, 329] width 114 height 14
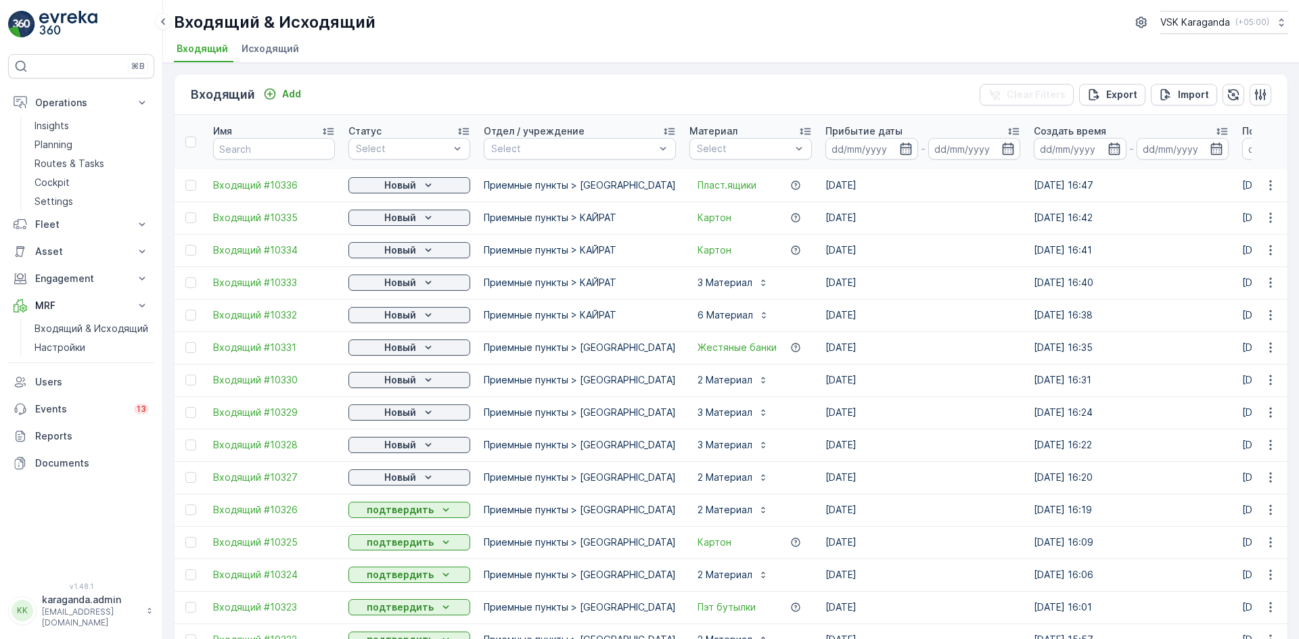
click at [409, 185] on p "Новый" at bounding box center [400, 186] width 32 height 14
click at [396, 219] on span "подтвердить" at bounding box center [388, 225] width 62 height 14
click at [403, 221] on p "Новый" at bounding box center [400, 218] width 32 height 14
click at [403, 255] on span "подтвердить" at bounding box center [388, 257] width 62 height 14
click at [411, 256] on p "Новый" at bounding box center [400, 251] width 32 height 14
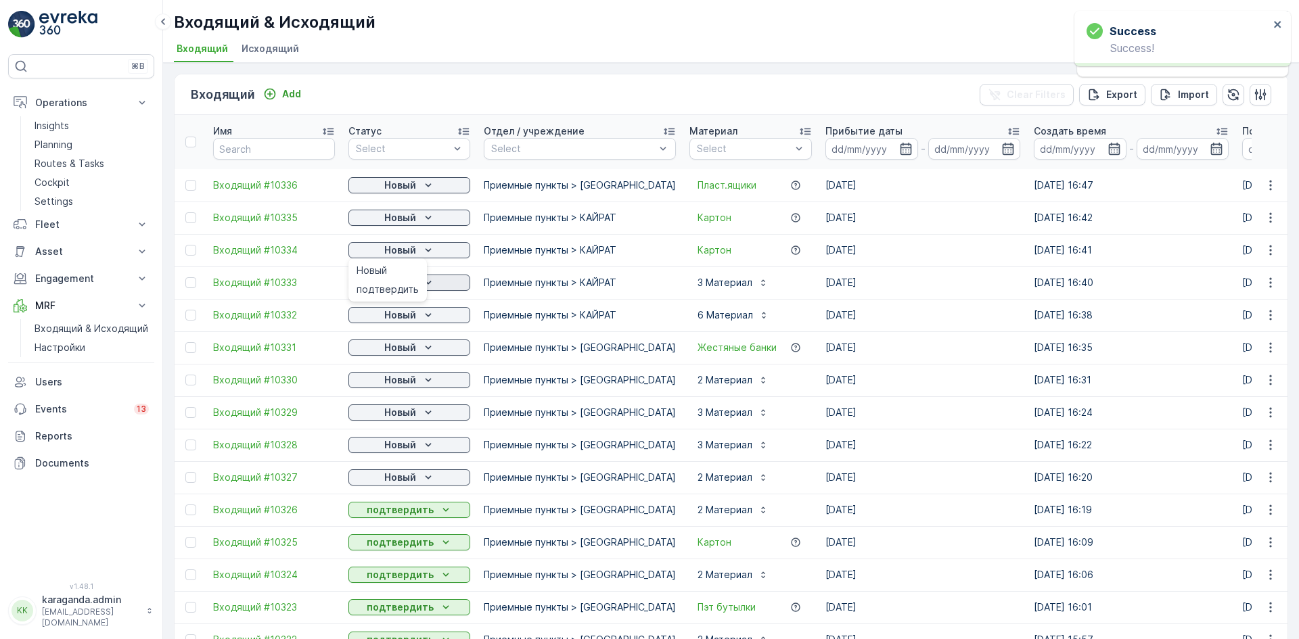
click at [405, 284] on span "подтвердить" at bounding box center [388, 290] width 62 height 14
click at [409, 285] on p "Новый" at bounding box center [400, 283] width 32 height 14
click at [400, 317] on span "подтвердить" at bounding box center [388, 322] width 62 height 14
click at [405, 321] on p "Новый" at bounding box center [400, 316] width 32 height 14
click at [404, 355] on span "подтвердить" at bounding box center [388, 355] width 62 height 14
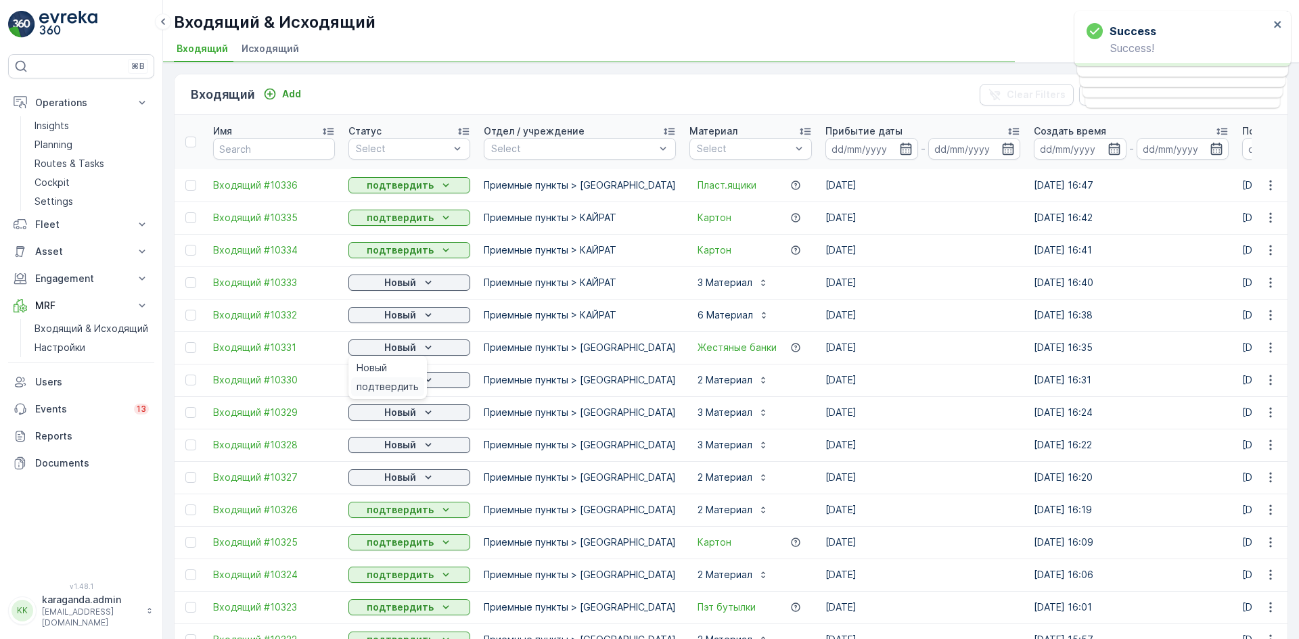
click at [401, 382] on span "подтвердить" at bounding box center [388, 387] width 62 height 14
click at [409, 379] on p "Новый" at bounding box center [400, 380] width 32 height 14
click at [398, 414] on div "подтвердить" at bounding box center [387, 419] width 73 height 19
click at [409, 416] on p "Новый" at bounding box center [400, 413] width 32 height 14
click at [413, 413] on p "Новый" at bounding box center [400, 413] width 32 height 14
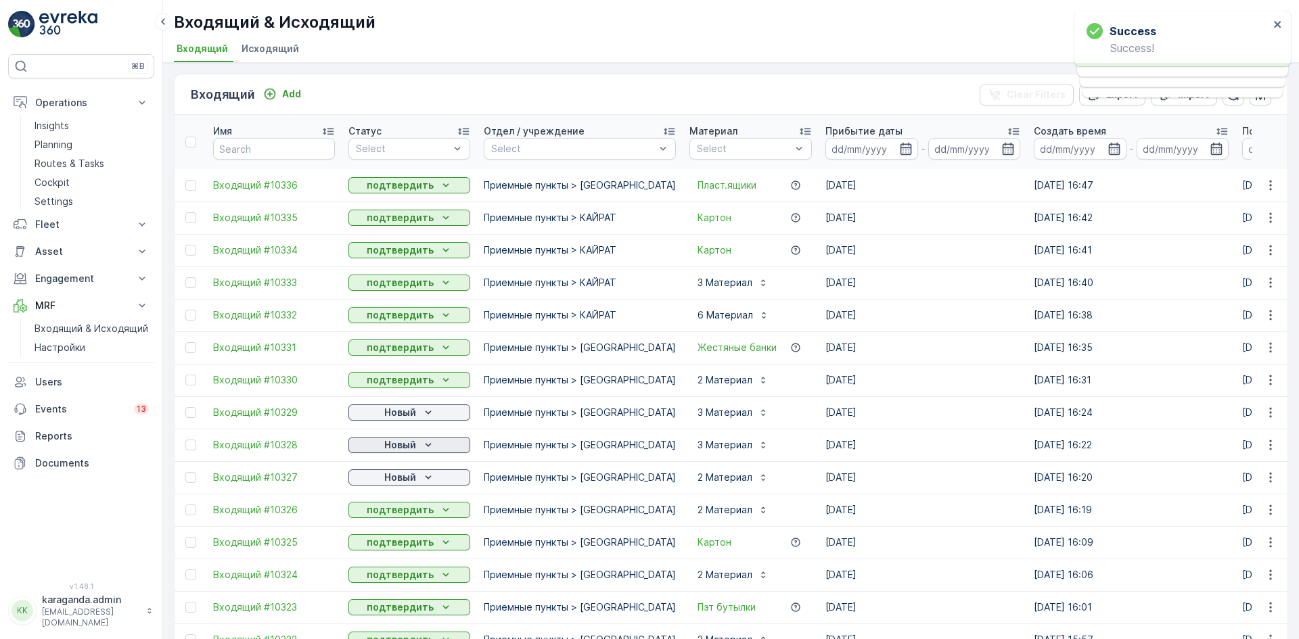
click at [411, 447] on p "Новый" at bounding box center [400, 445] width 32 height 14
click at [399, 476] on div "подтвердить" at bounding box center [387, 484] width 73 height 19
click at [409, 476] on p "Новый" at bounding box center [400, 478] width 32 height 14
click at [393, 511] on span "подтвердить" at bounding box center [388, 517] width 62 height 14
